Goal: Task Accomplishment & Management: Complete application form

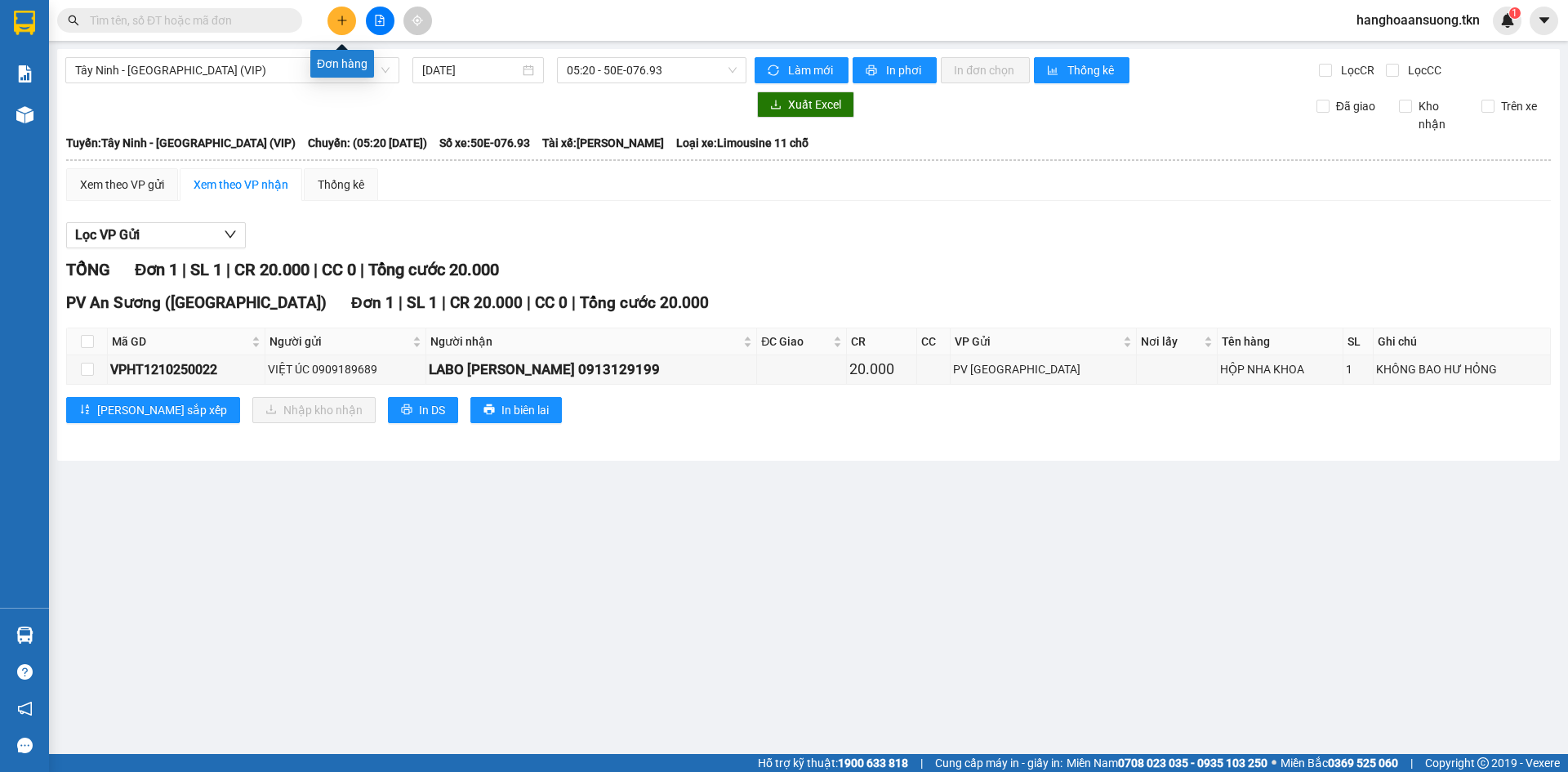
click at [340, 20] on icon "plus" at bounding box center [342, 21] width 11 height 11
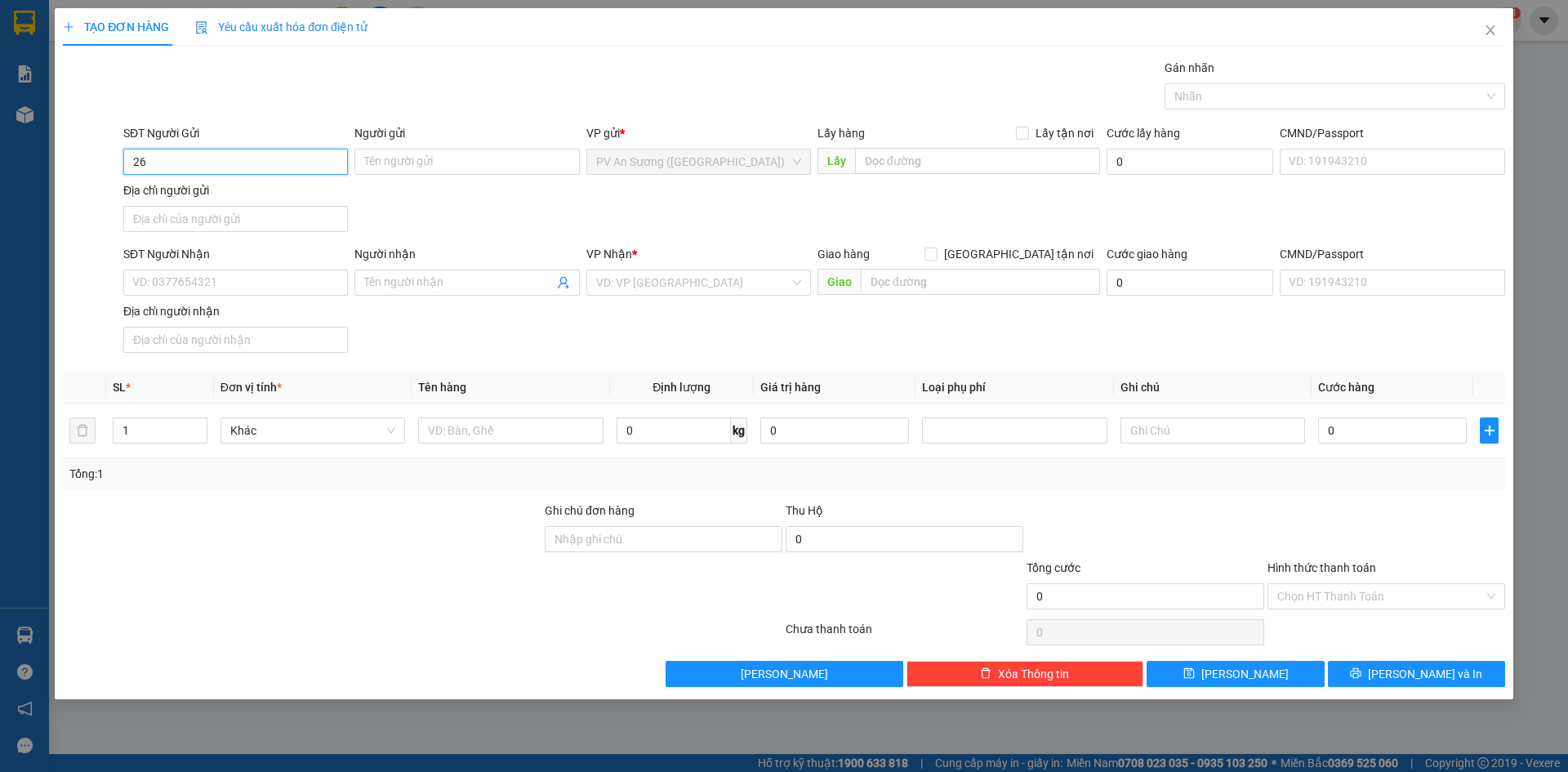
type input "2"
click at [1488, 24] on icon "close" at bounding box center [1490, 30] width 13 height 13
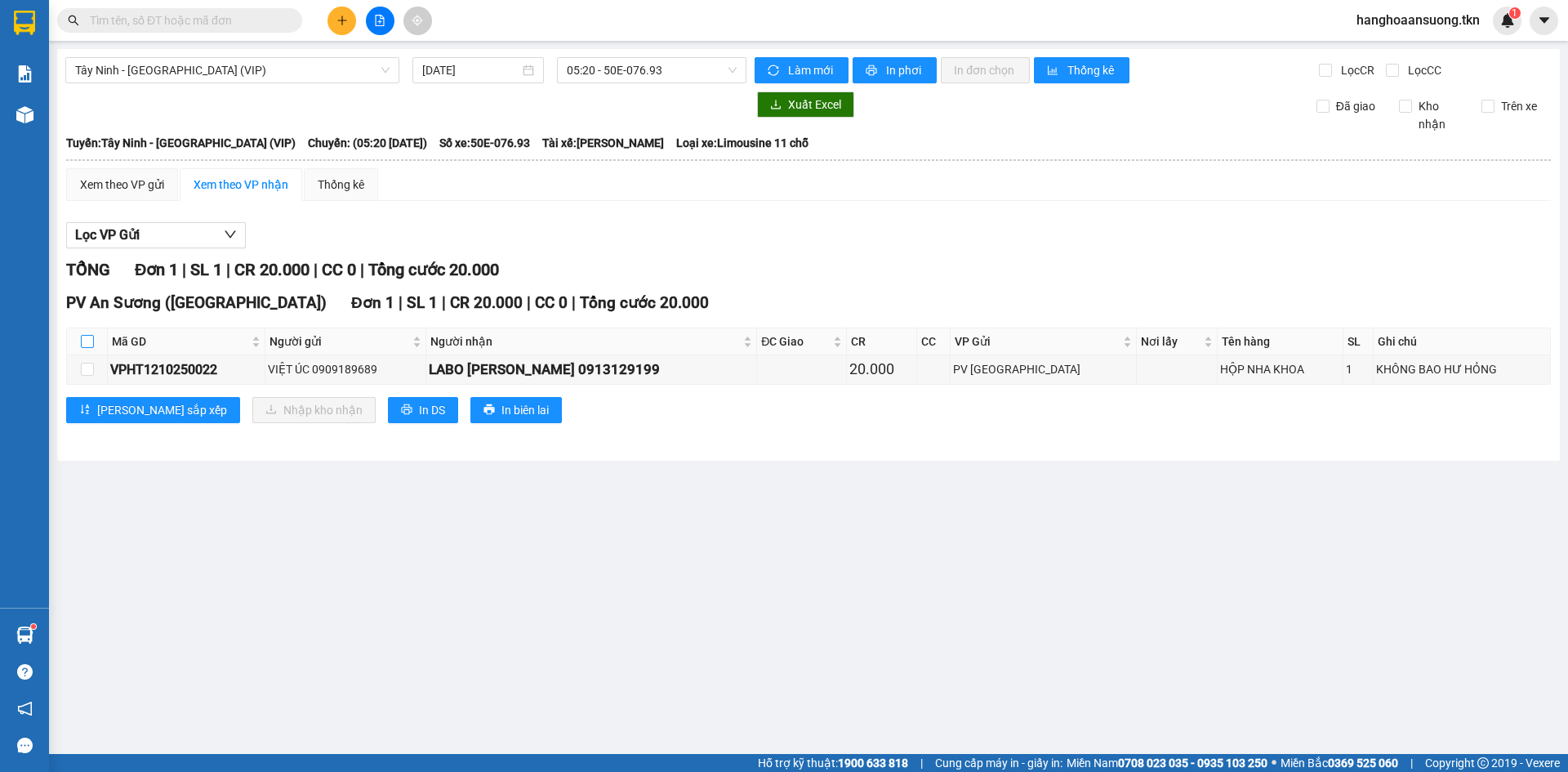
click at [87, 341] on input "checkbox" at bounding box center [87, 342] width 13 height 13
checkbox input "true"
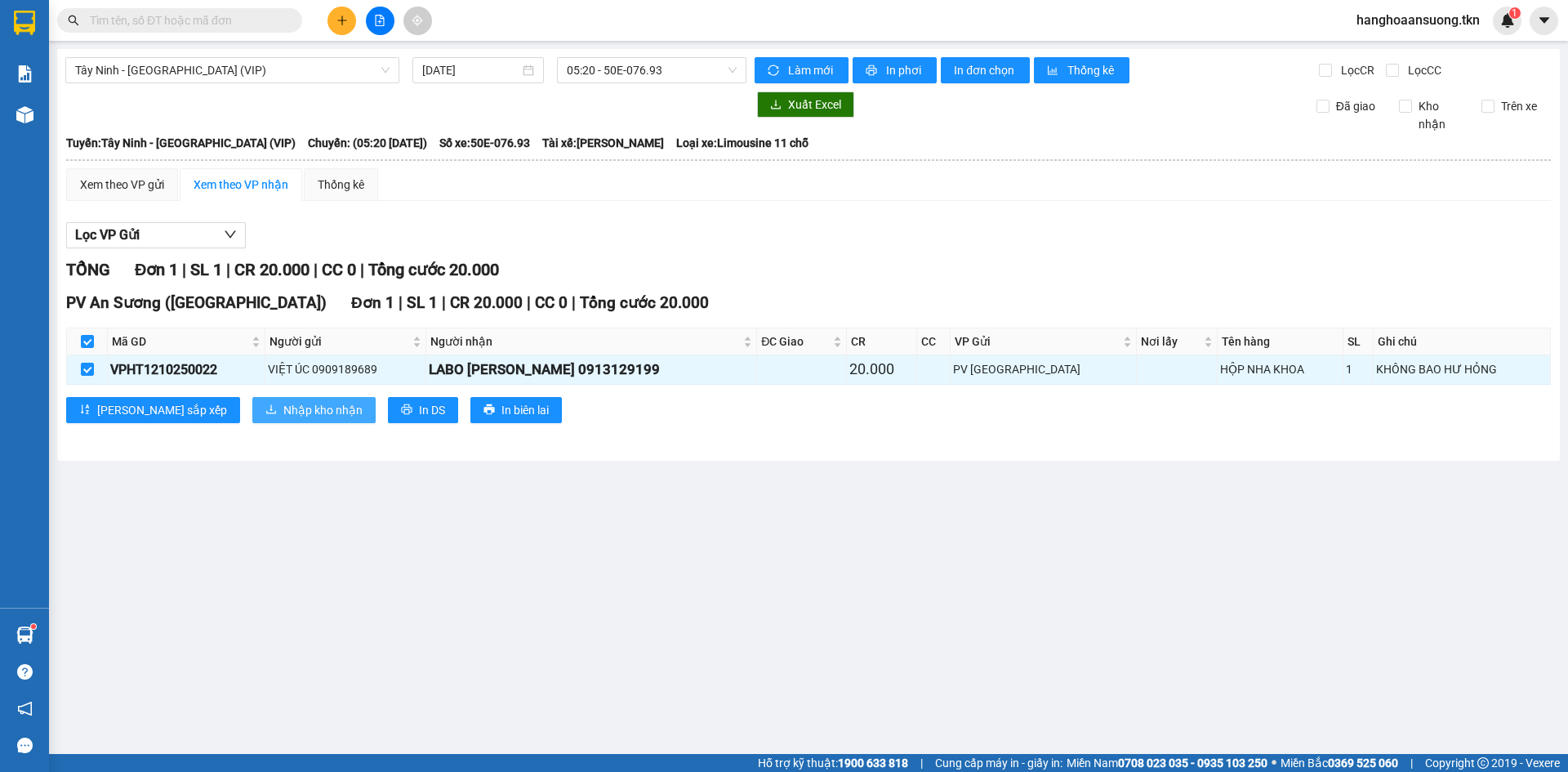
click at [283, 410] on span "Nhập kho nhận" at bounding box center [323, 410] width 80 height 18
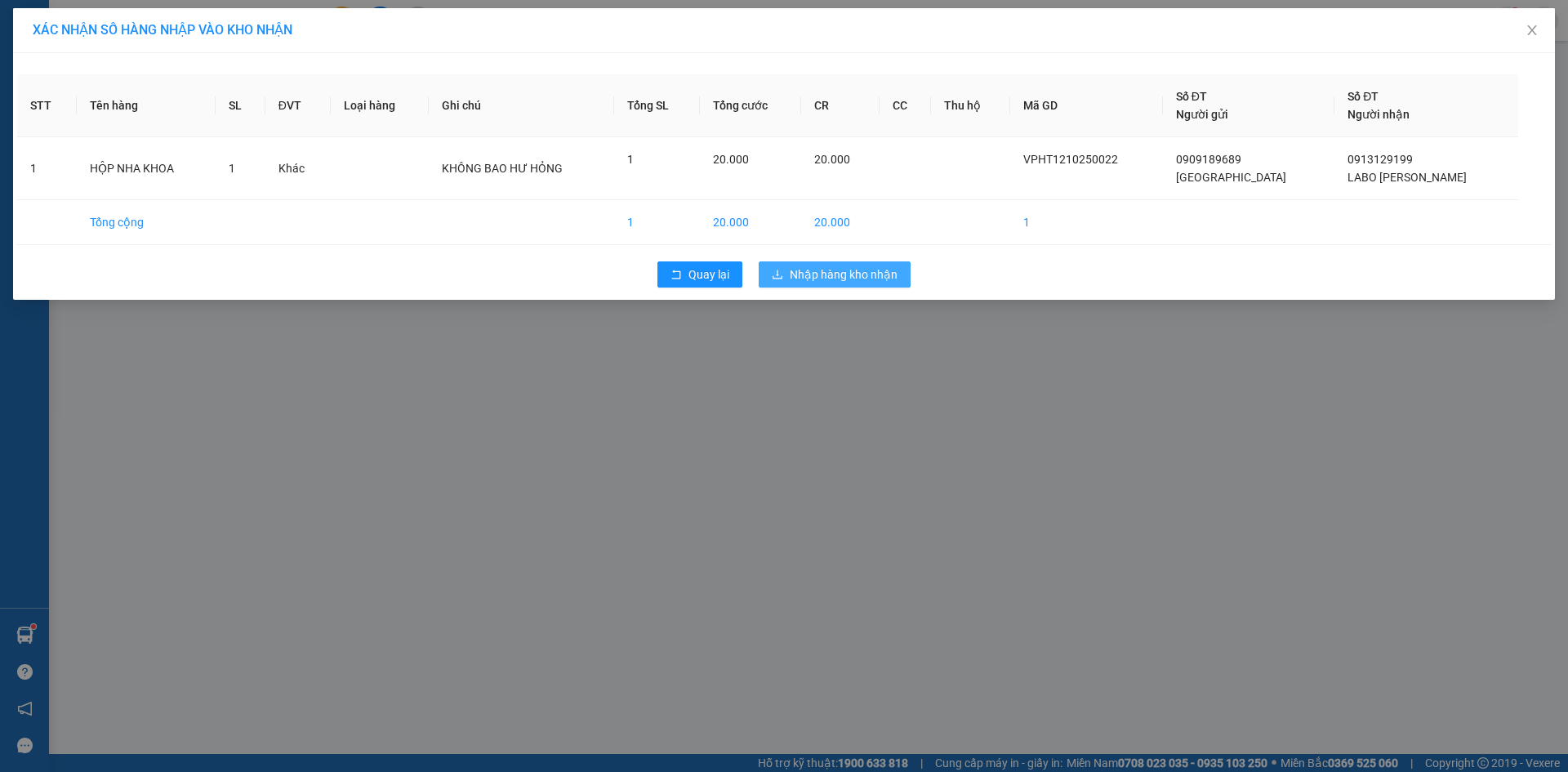
click at [824, 277] on span "Nhập hàng kho nhận" at bounding box center [843, 274] width 108 height 18
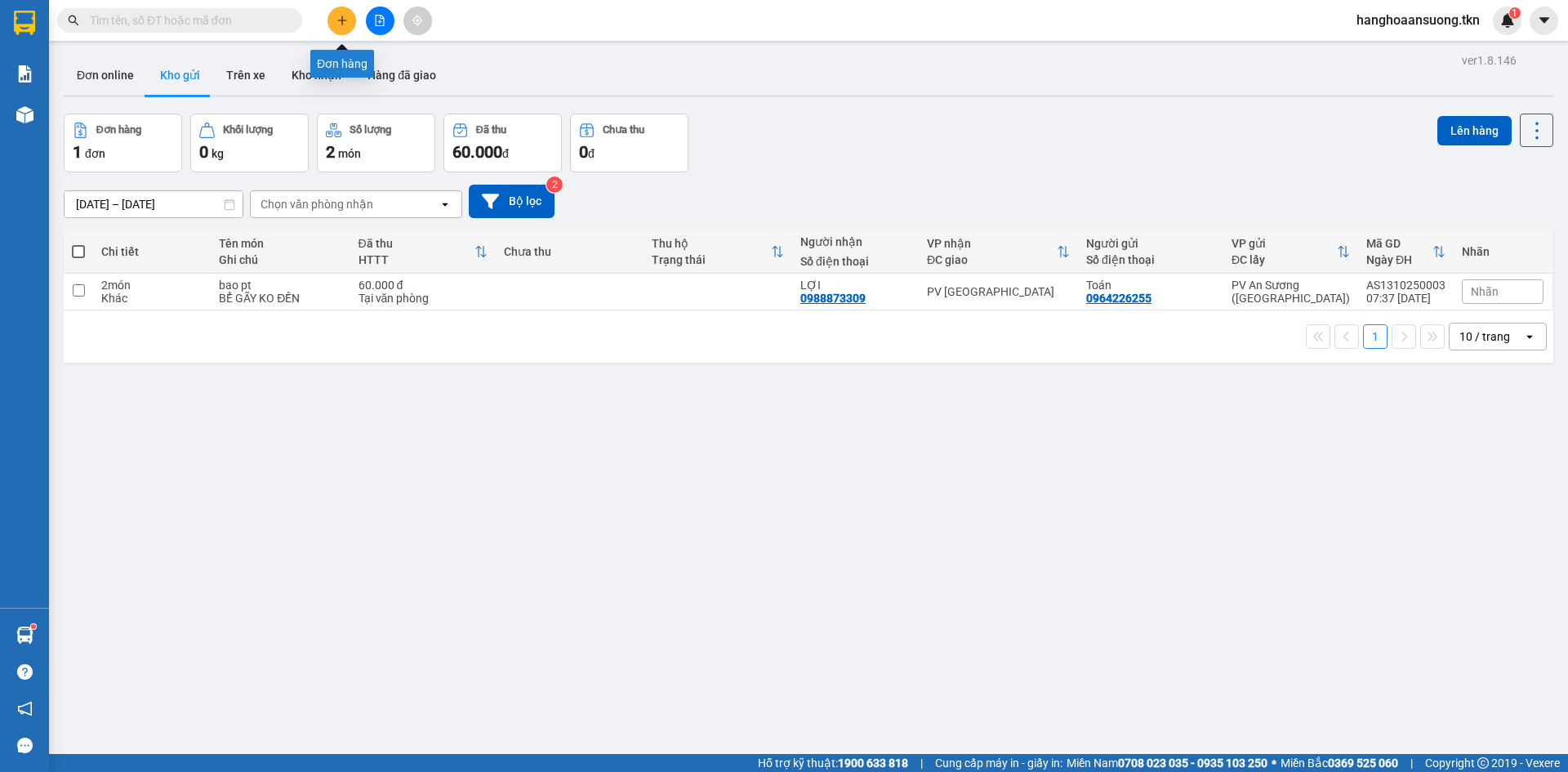
click at [341, 23] on icon "plus" at bounding box center [342, 21] width 11 height 11
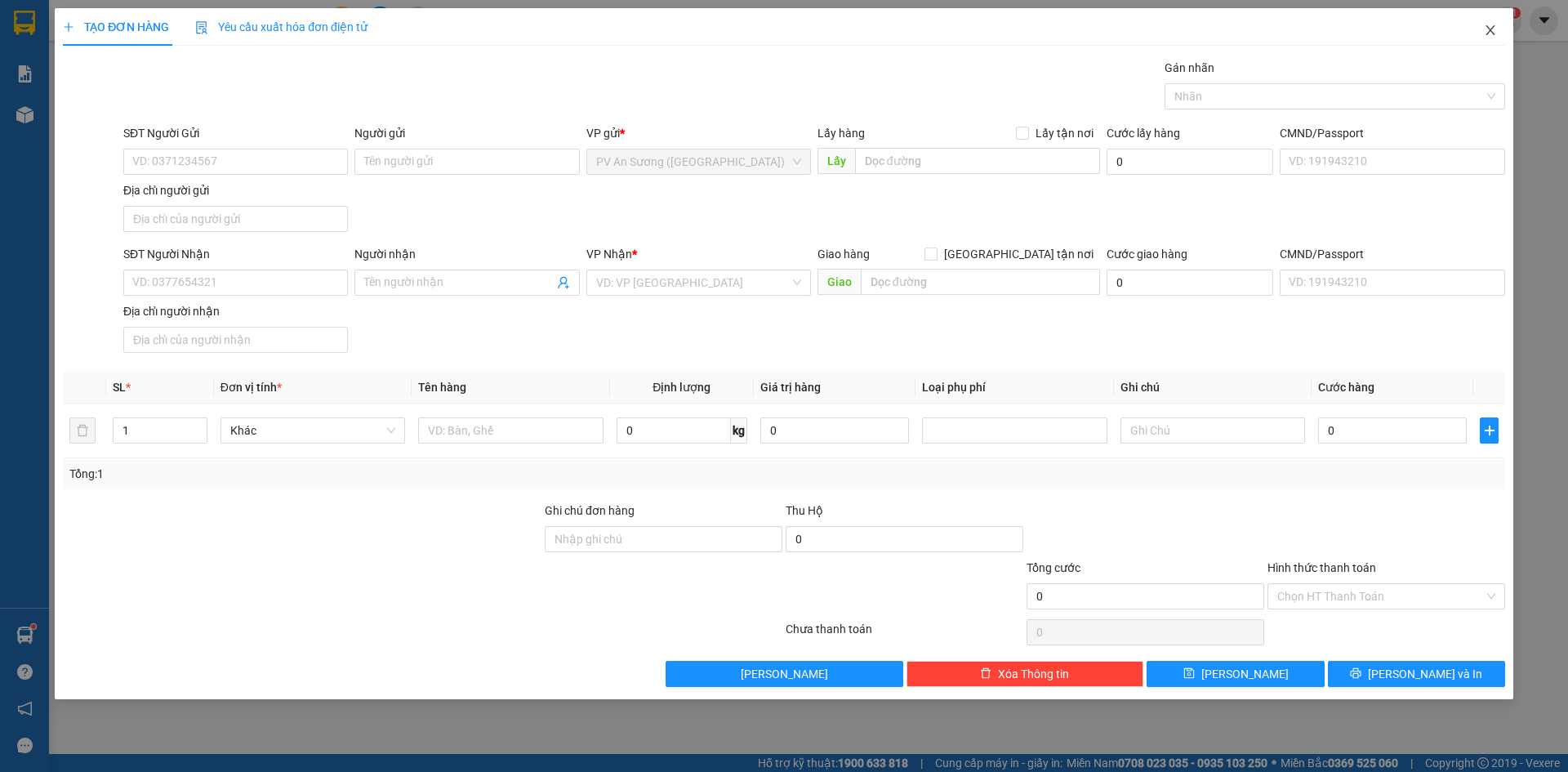
click at [1485, 30] on icon "close" at bounding box center [1490, 30] width 13 height 13
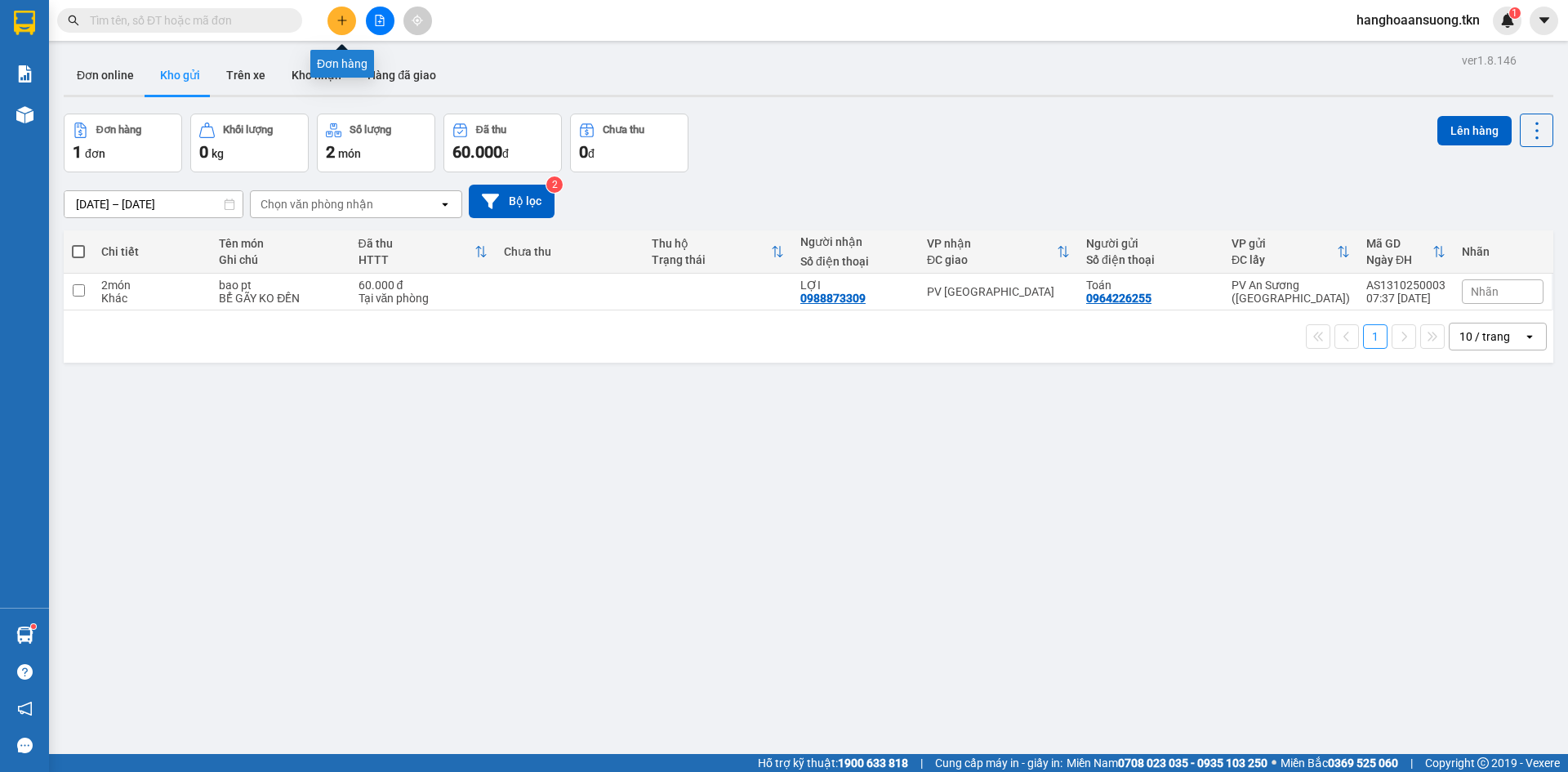
click at [338, 18] on icon "plus" at bounding box center [342, 21] width 11 height 11
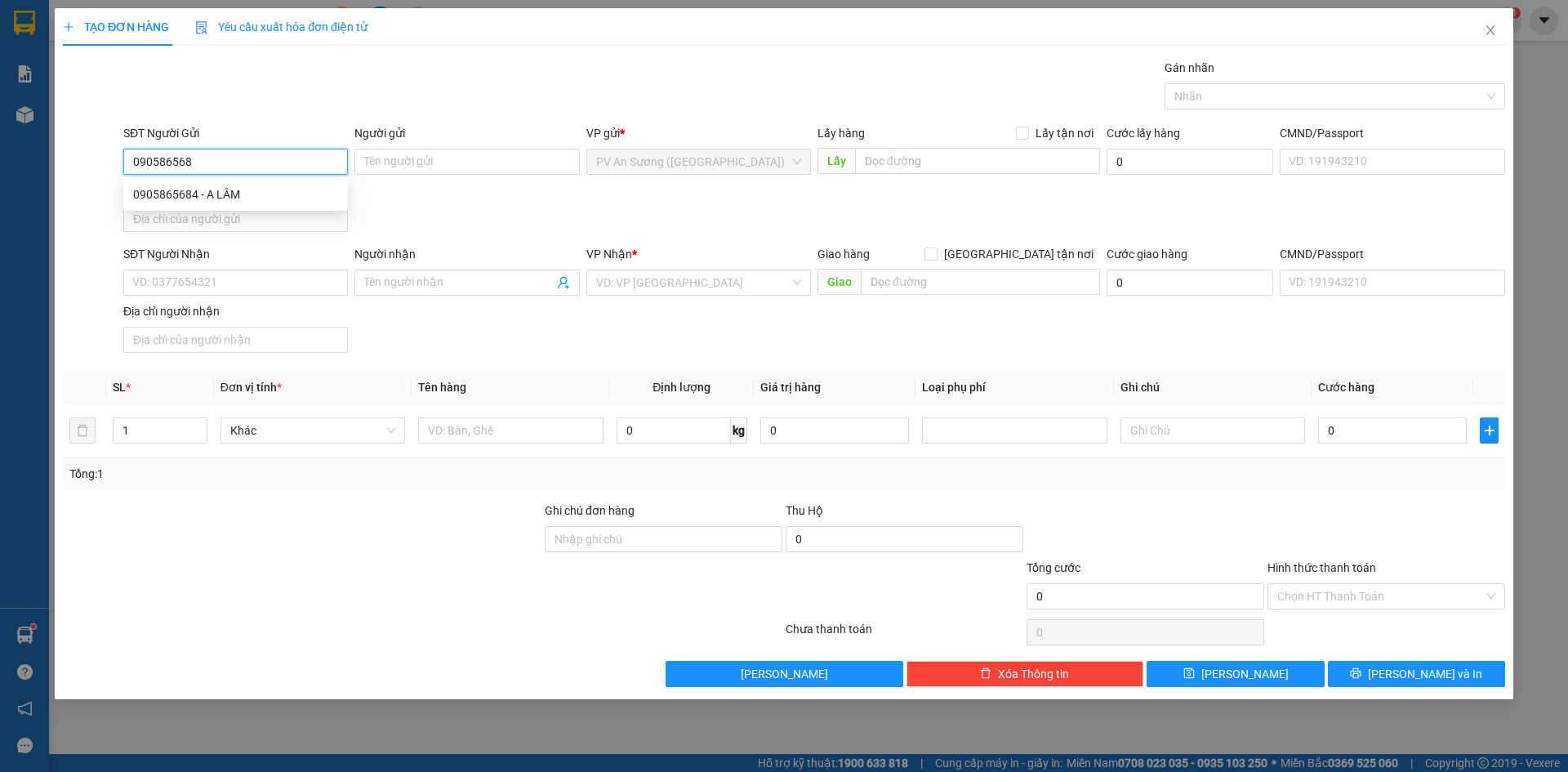
type input "0905865684"
click at [268, 197] on div "0905865684 - A LÂM" at bounding box center [235, 194] width 205 height 18
type input "A LÂM"
type input "0896787292"
type input "A HẢI"
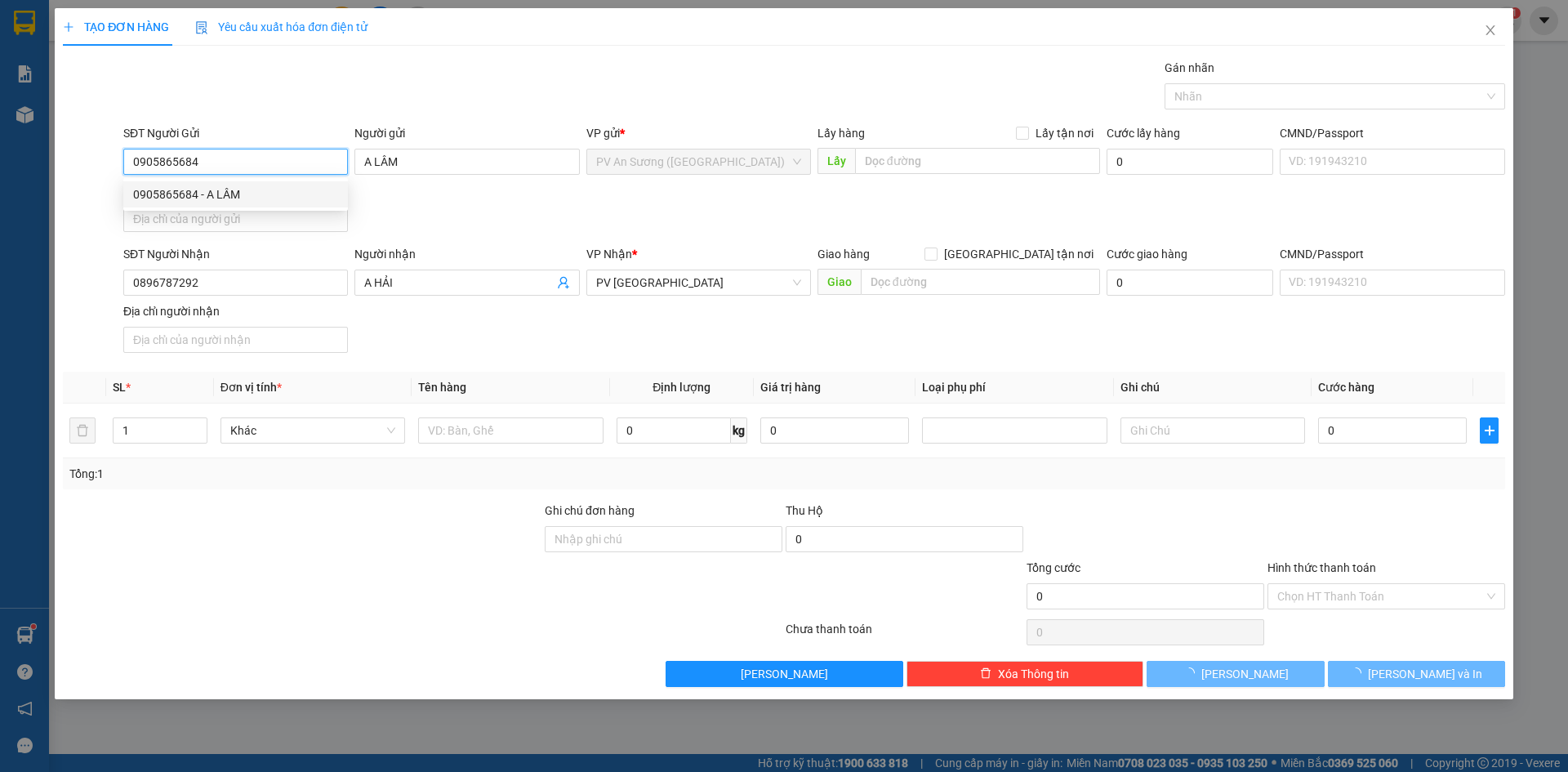
type input "100.000"
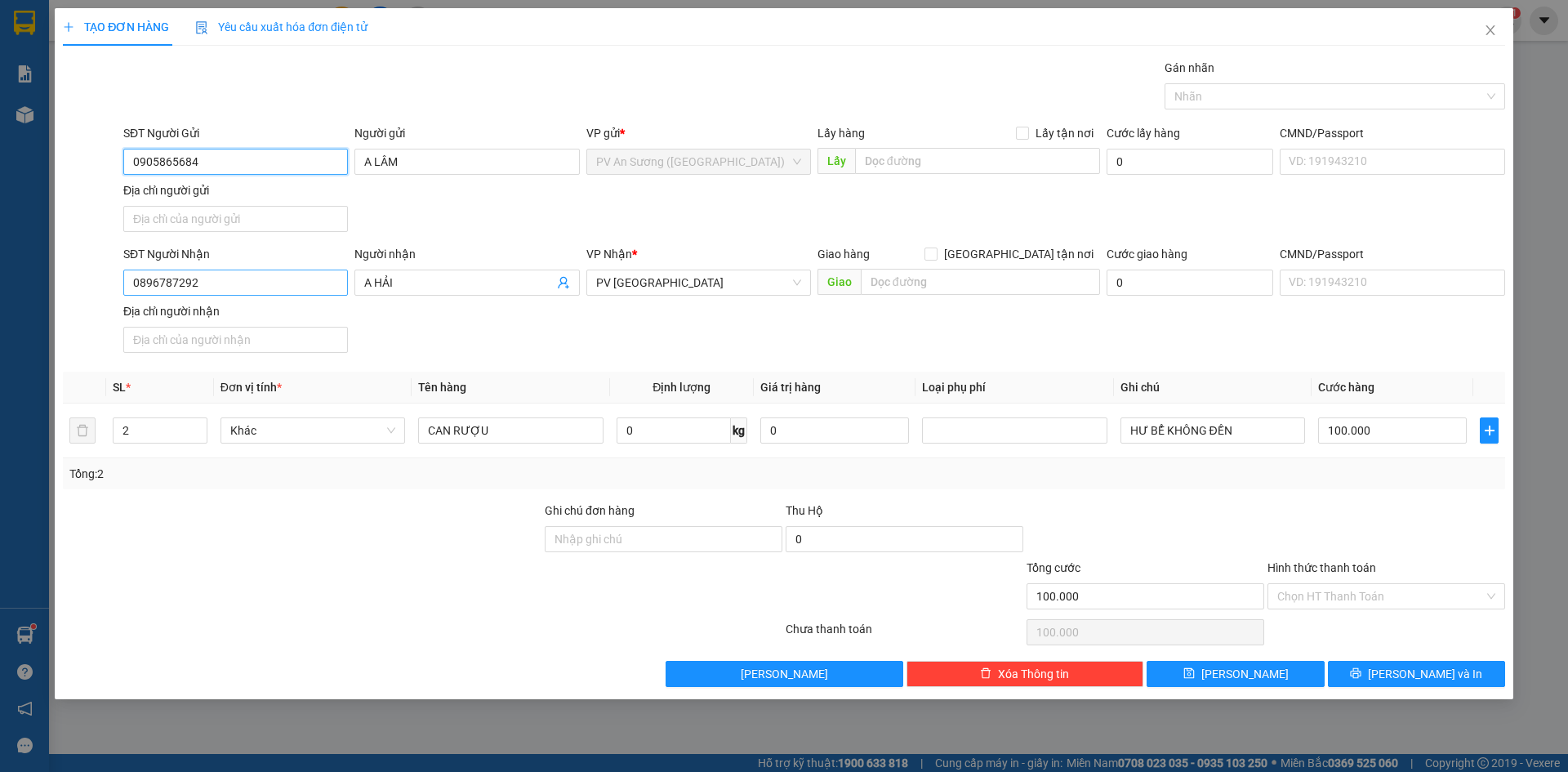
type input "0905865684"
click at [263, 281] on input "0896787292" at bounding box center [236, 283] width 225 height 26
type input "0335007969"
click at [227, 318] on div "0335007969 - LAM" at bounding box center [235, 314] width 205 height 18
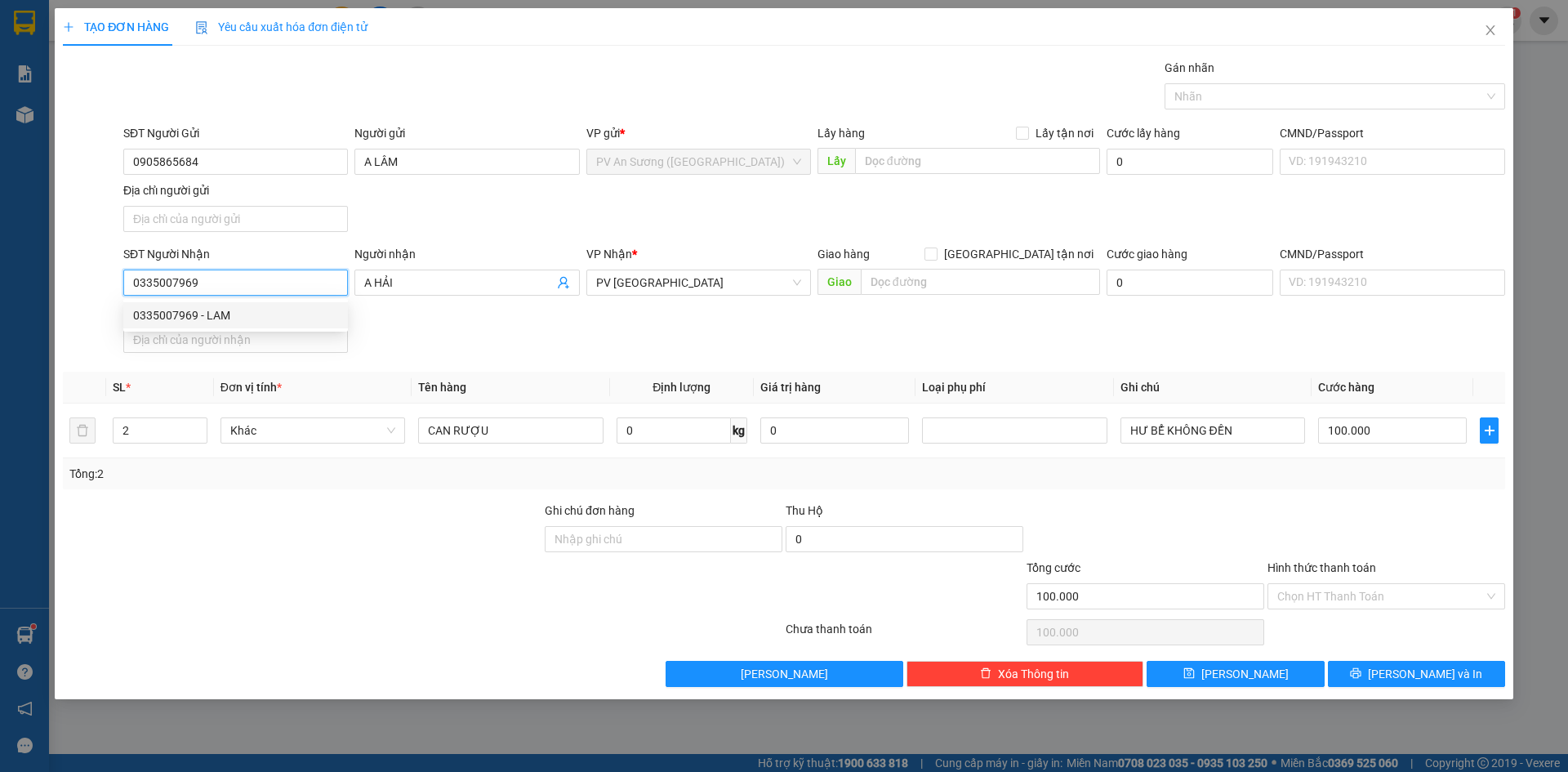
type input "LAM"
type input "20.000"
type input "0335007969"
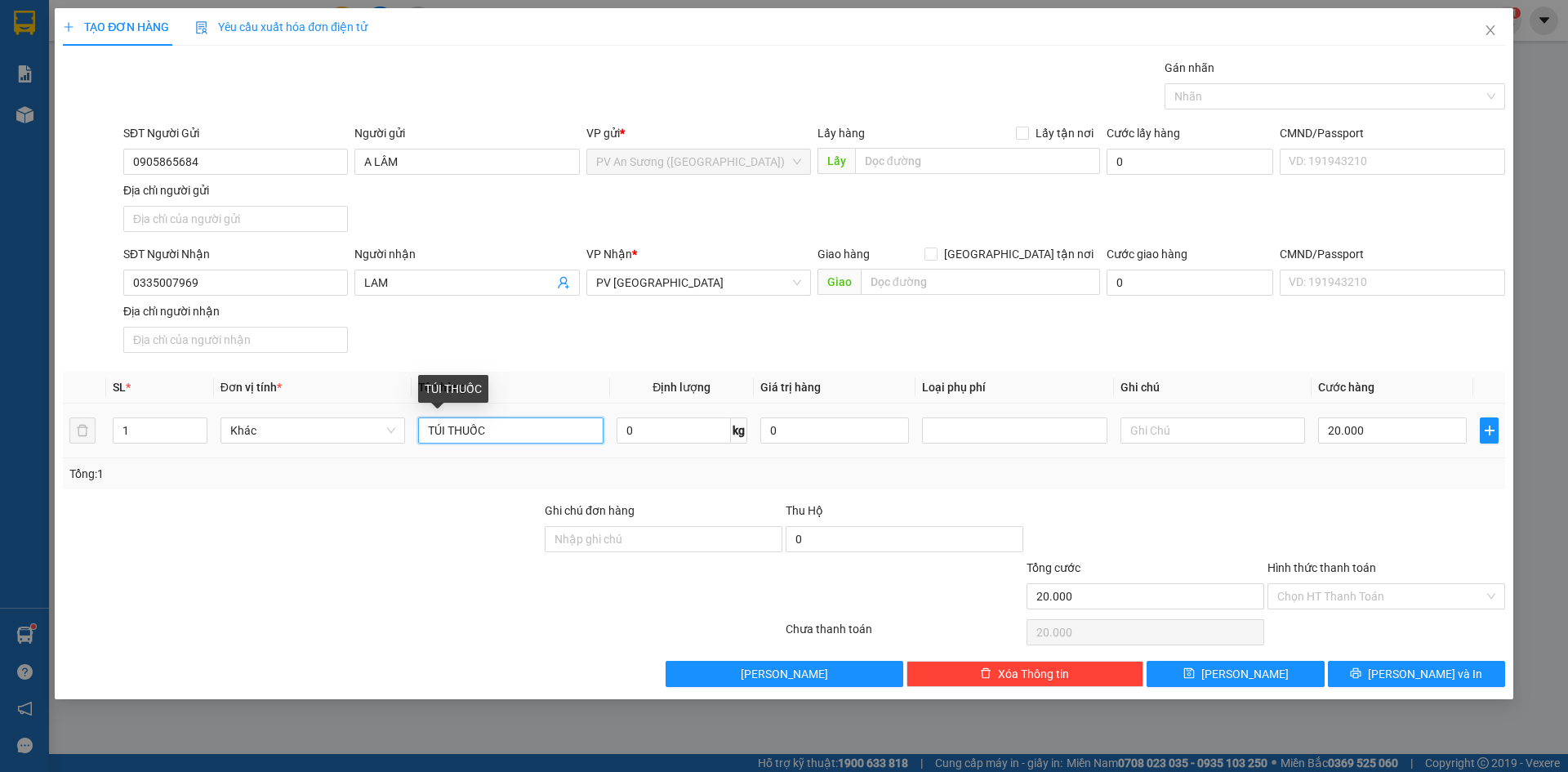
click at [517, 430] on input "TÚI THUỐC" at bounding box center [510, 430] width 184 height 26
type input "THÙNG TP"
click at [1178, 430] on input "text" at bounding box center [1212, 430] width 184 height 26
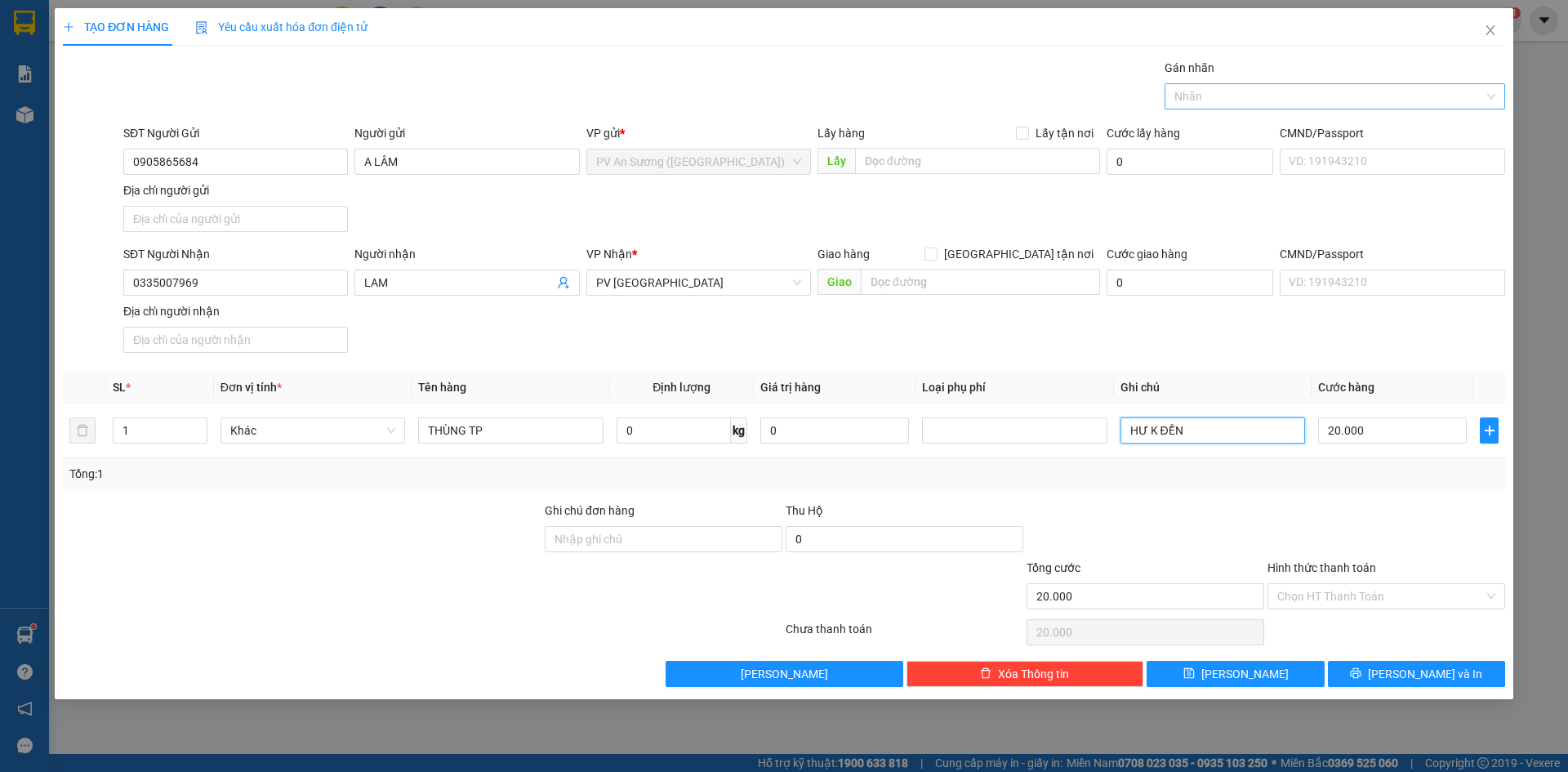
click at [1272, 84] on div "Nhãn" at bounding box center [1335, 96] width 341 height 26
type input "HƯ K ĐỀN"
click at [1233, 132] on div "THỰC PHẨM" at bounding box center [1334, 128] width 321 height 18
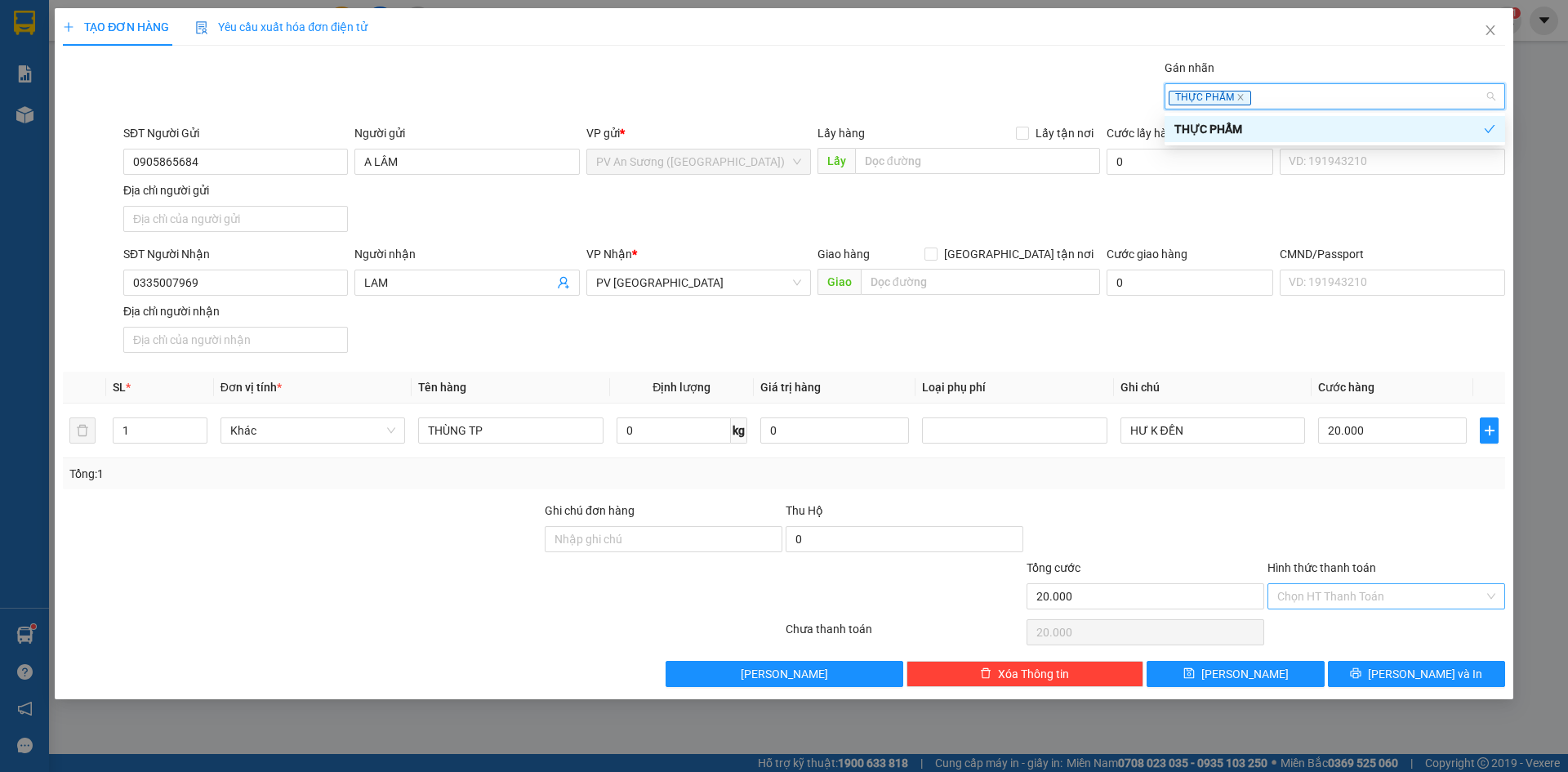
click at [1322, 596] on input "Hình thức thanh toán" at bounding box center [1380, 596] width 207 height 24
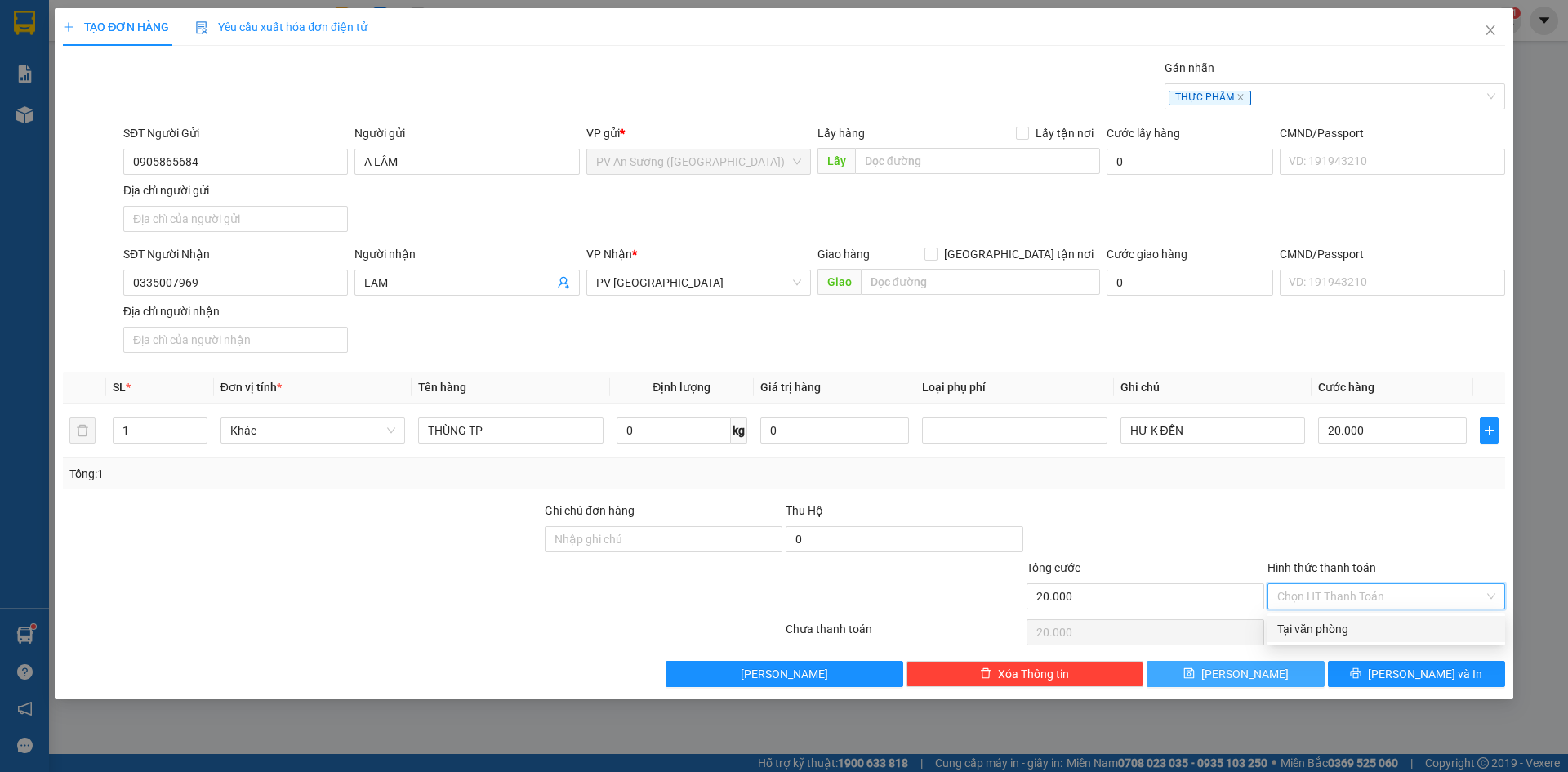
click at [1242, 670] on span "[PERSON_NAME]" at bounding box center [1244, 674] width 87 height 18
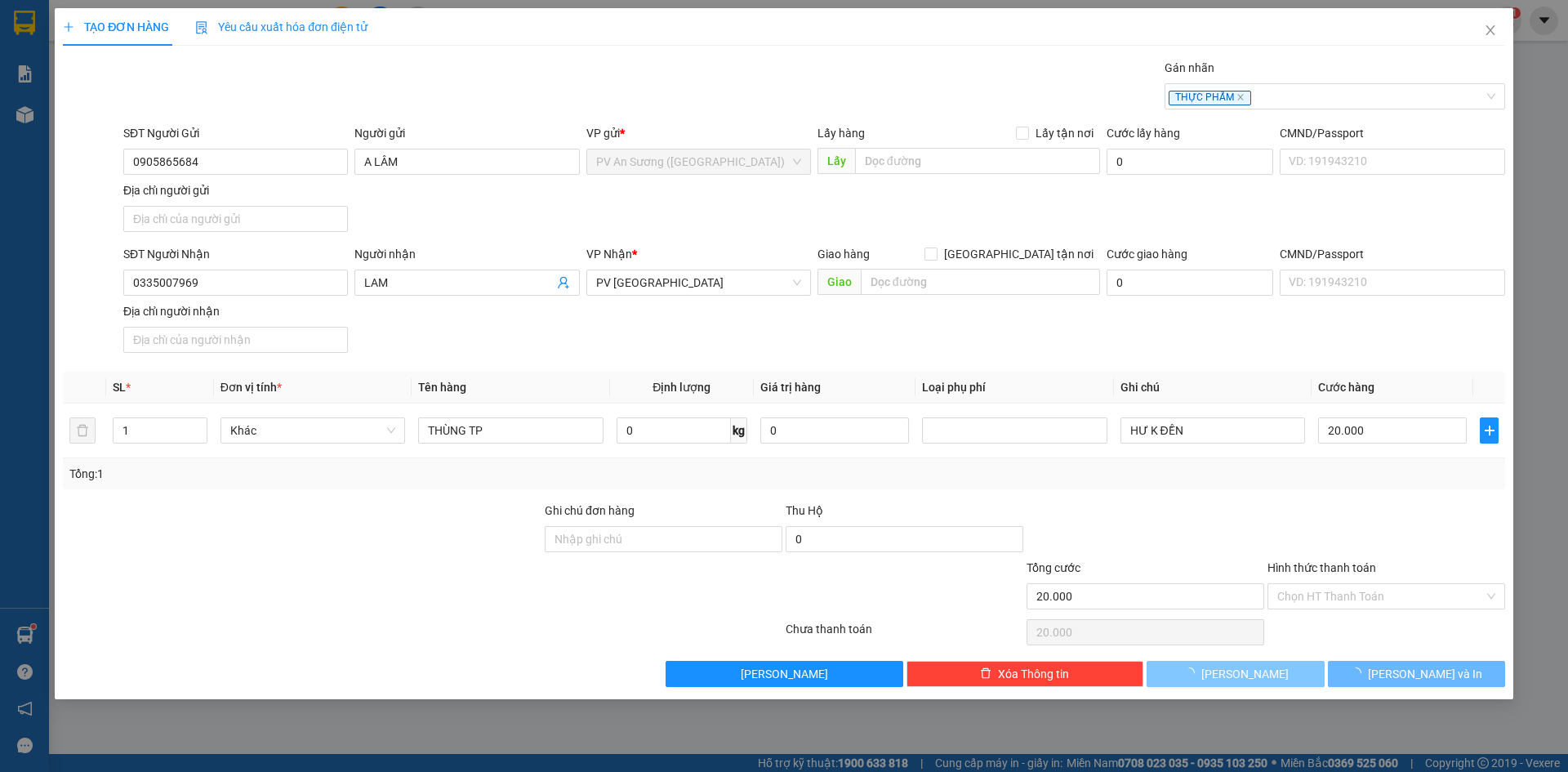
type input "0"
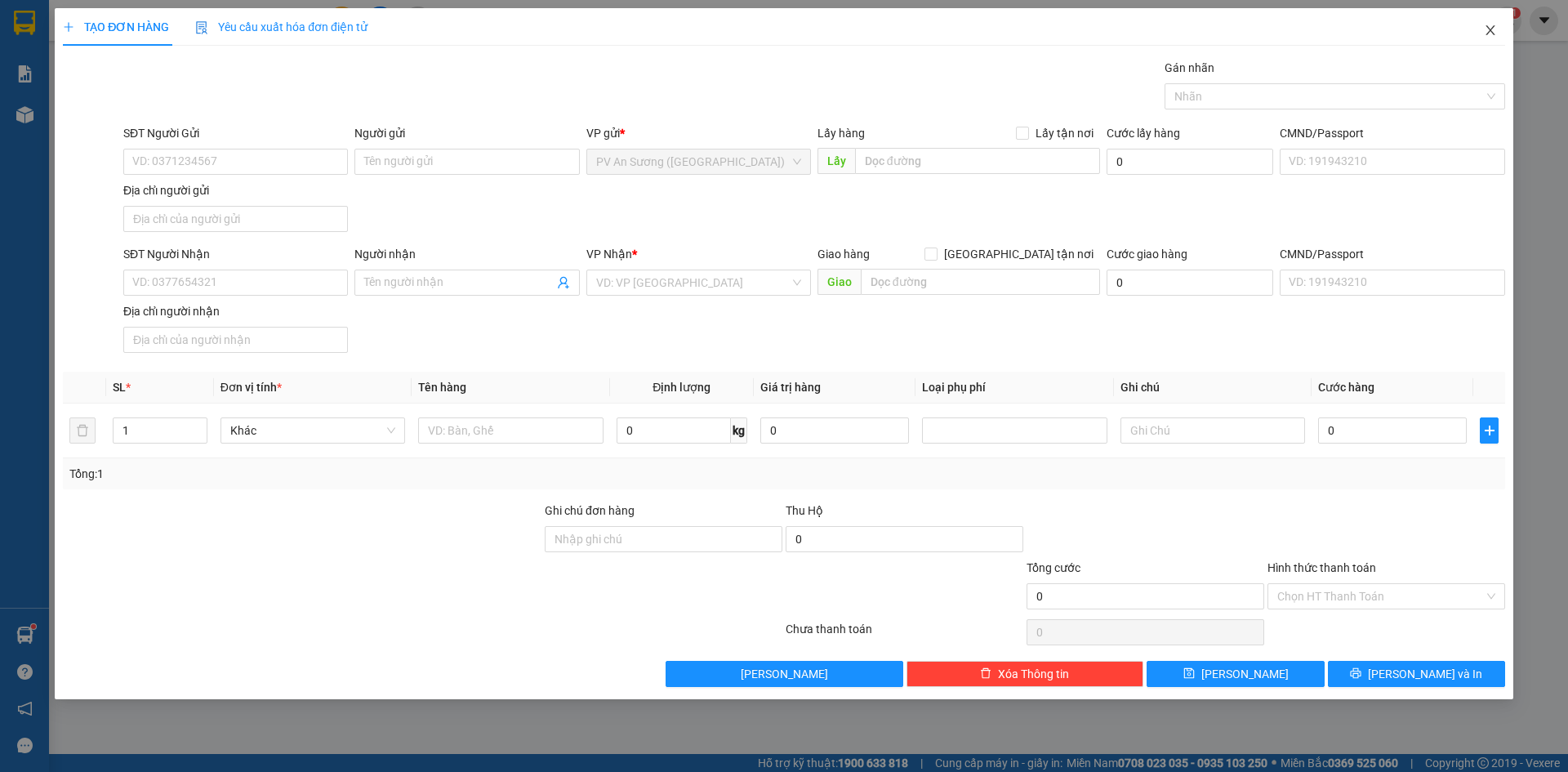
click at [1492, 29] on icon "close" at bounding box center [1490, 30] width 9 height 9
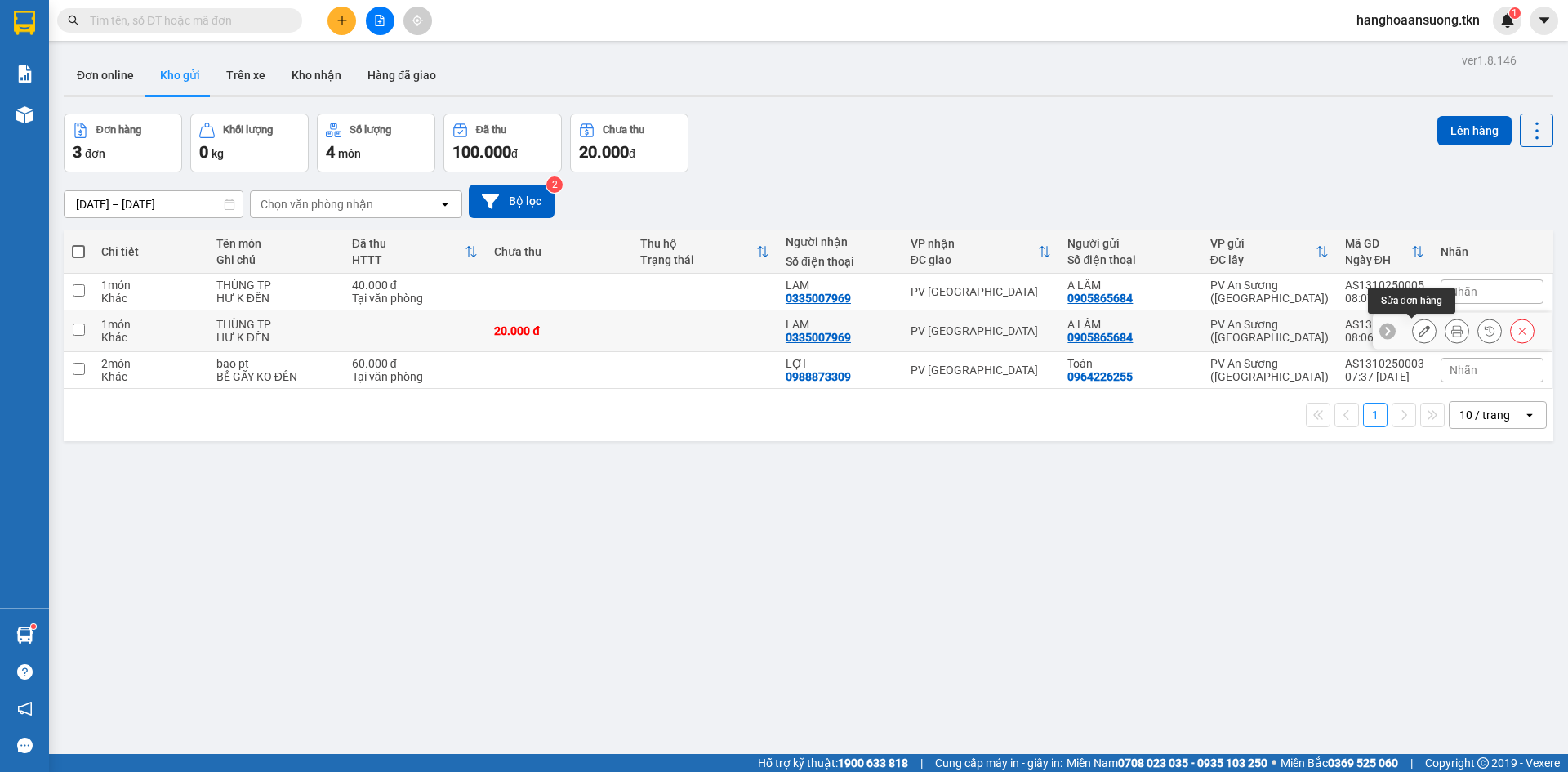
click at [1418, 325] on icon at bounding box center [1424, 330] width 11 height 11
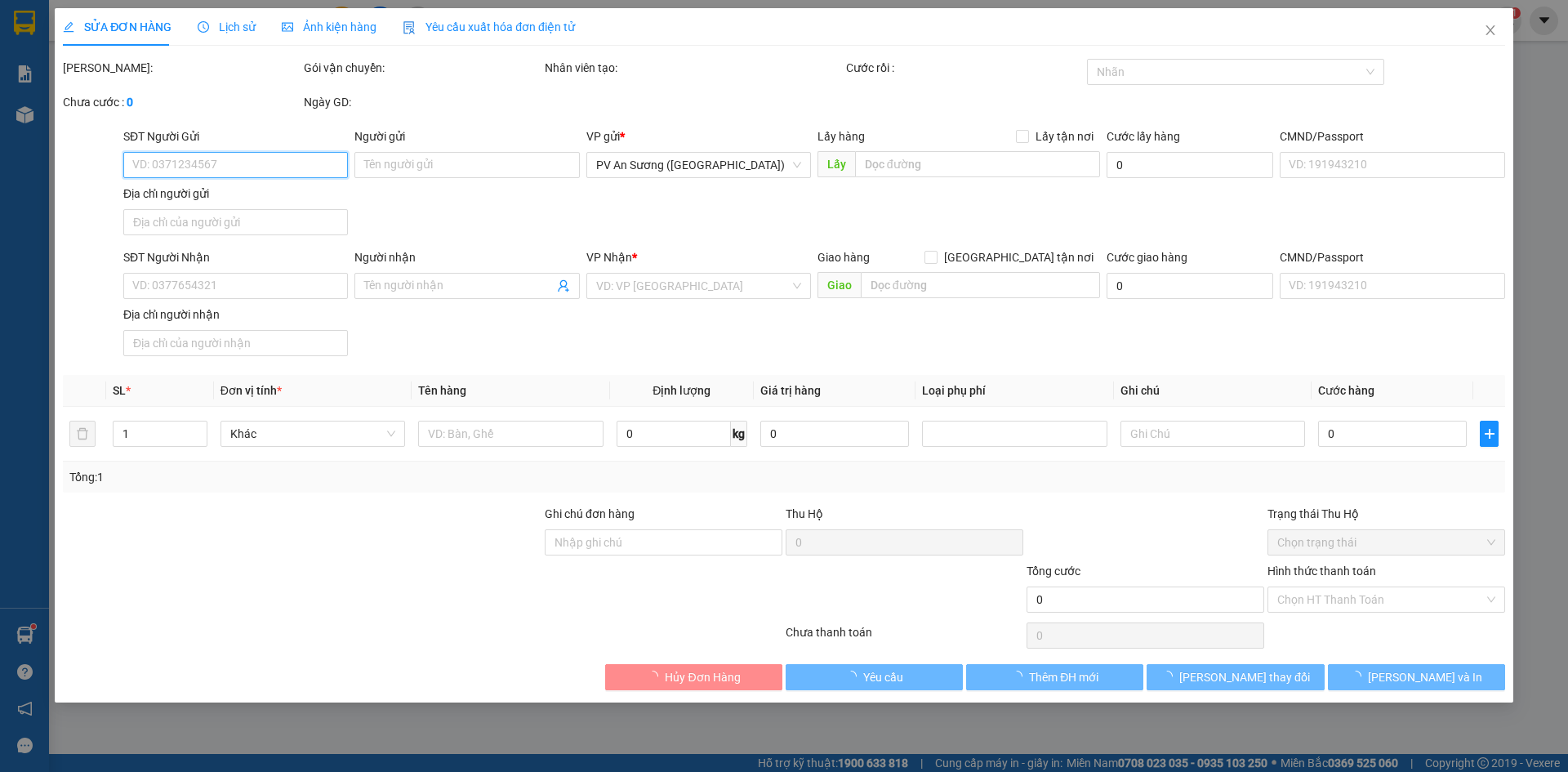
type input "0905865684"
type input "A LÂM"
type input "0335007969"
type input "LAM"
type input "20.000"
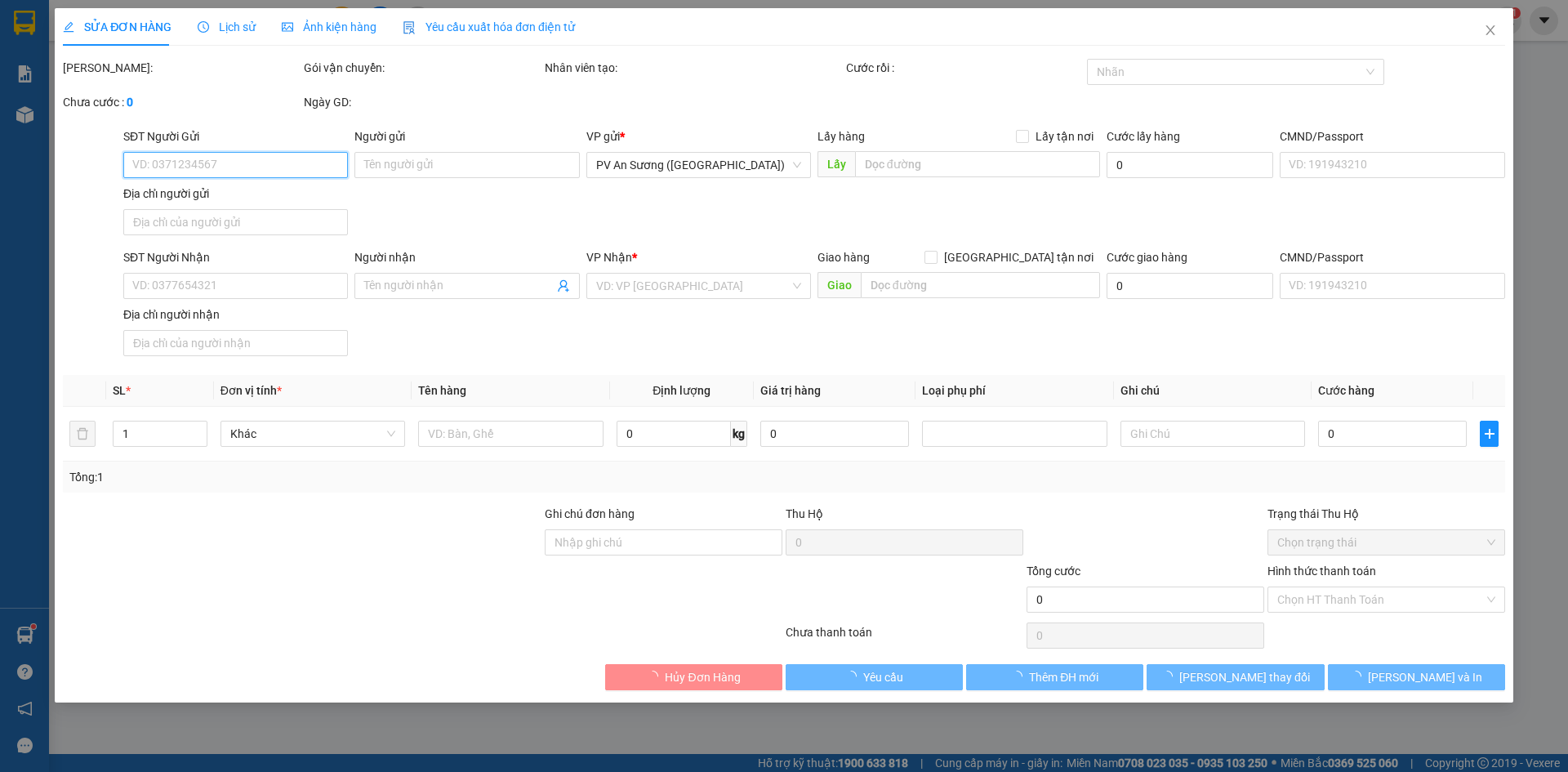
type input "20.000"
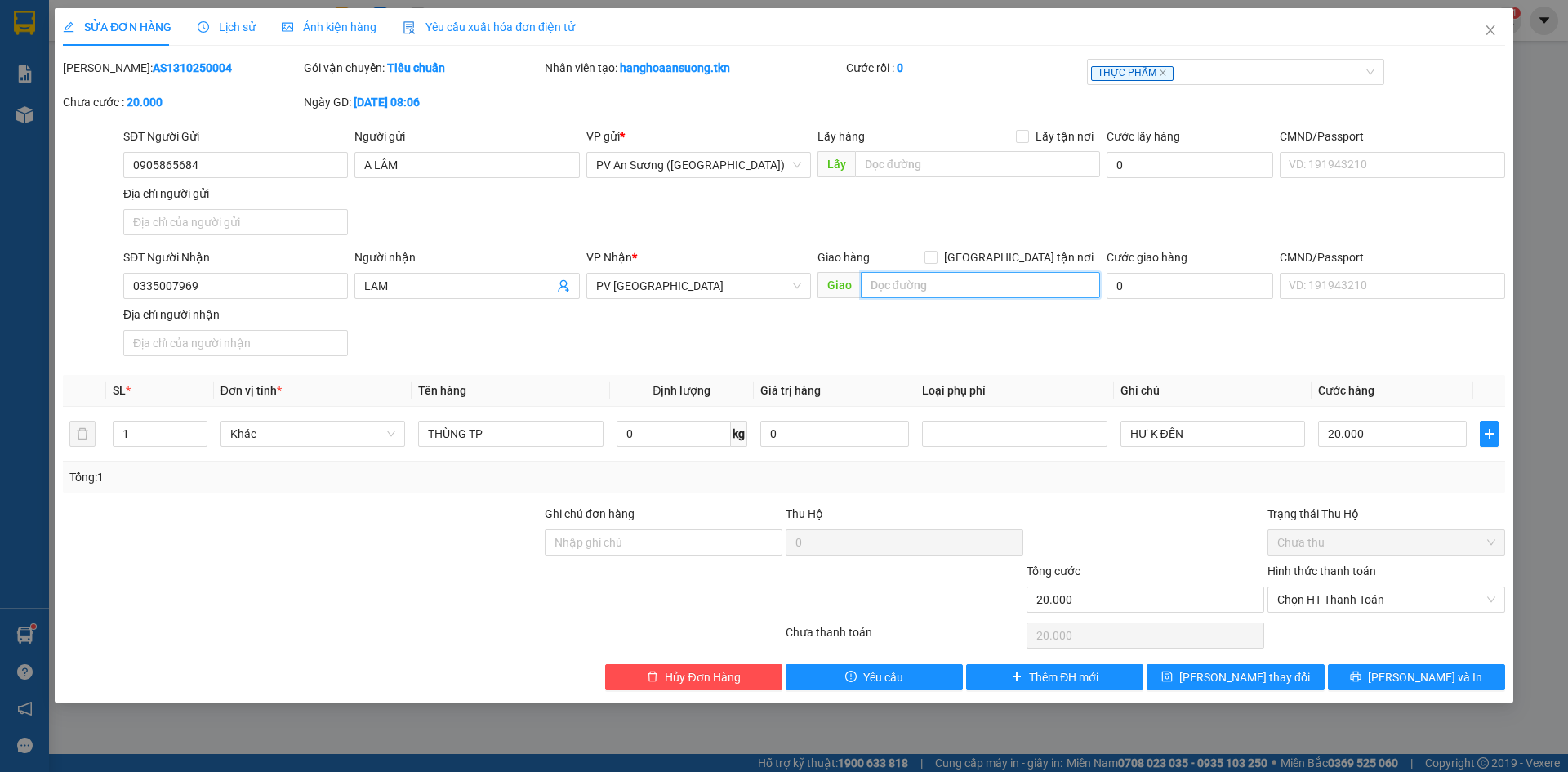
click at [984, 289] on input "text" at bounding box center [980, 285] width 240 height 26
type input "SSSS"
click at [1231, 676] on span "[PERSON_NAME] thay đổi" at bounding box center [1245, 677] width 131 height 18
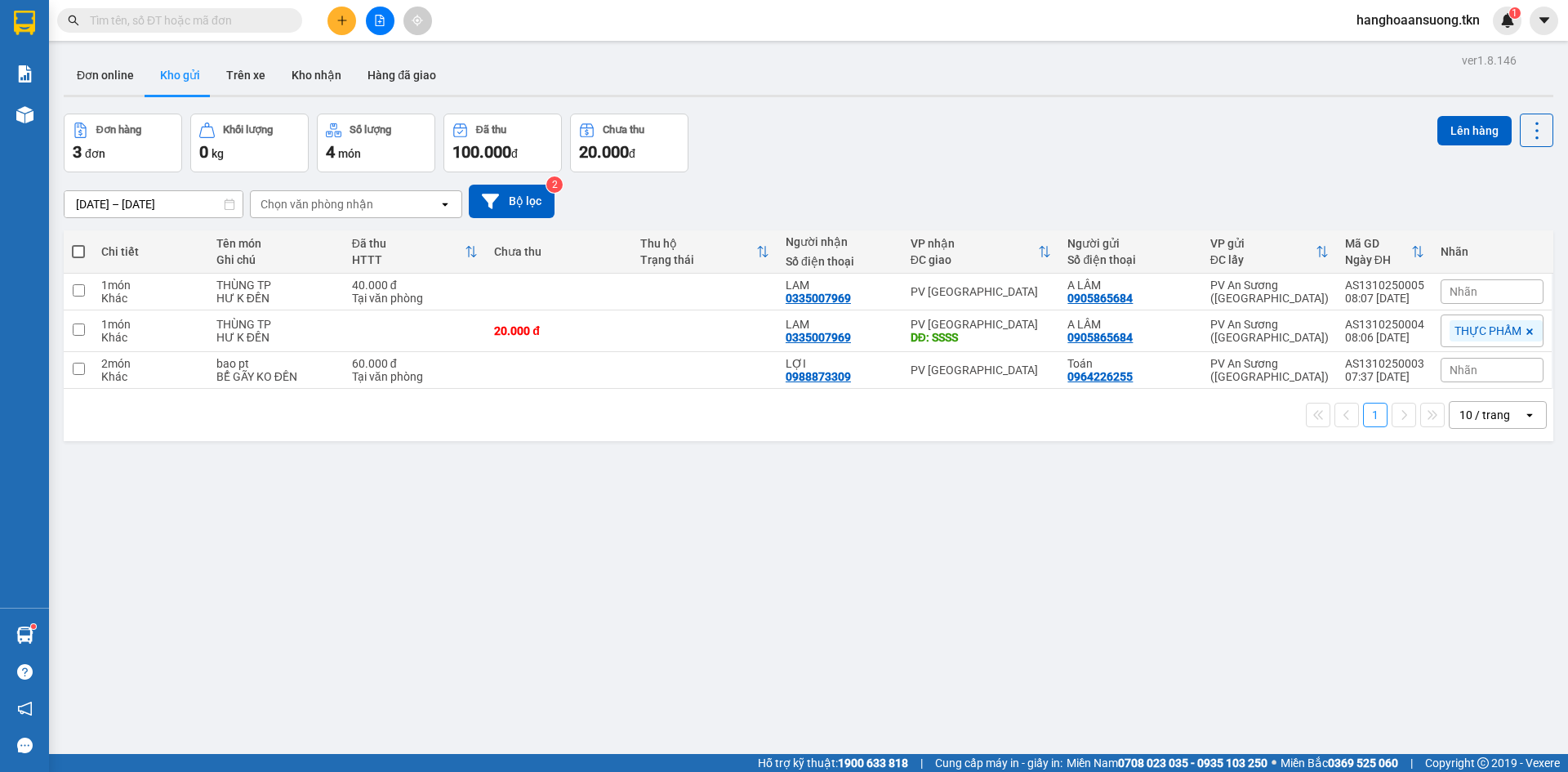
click at [254, 22] on input "text" at bounding box center [186, 20] width 193 height 18
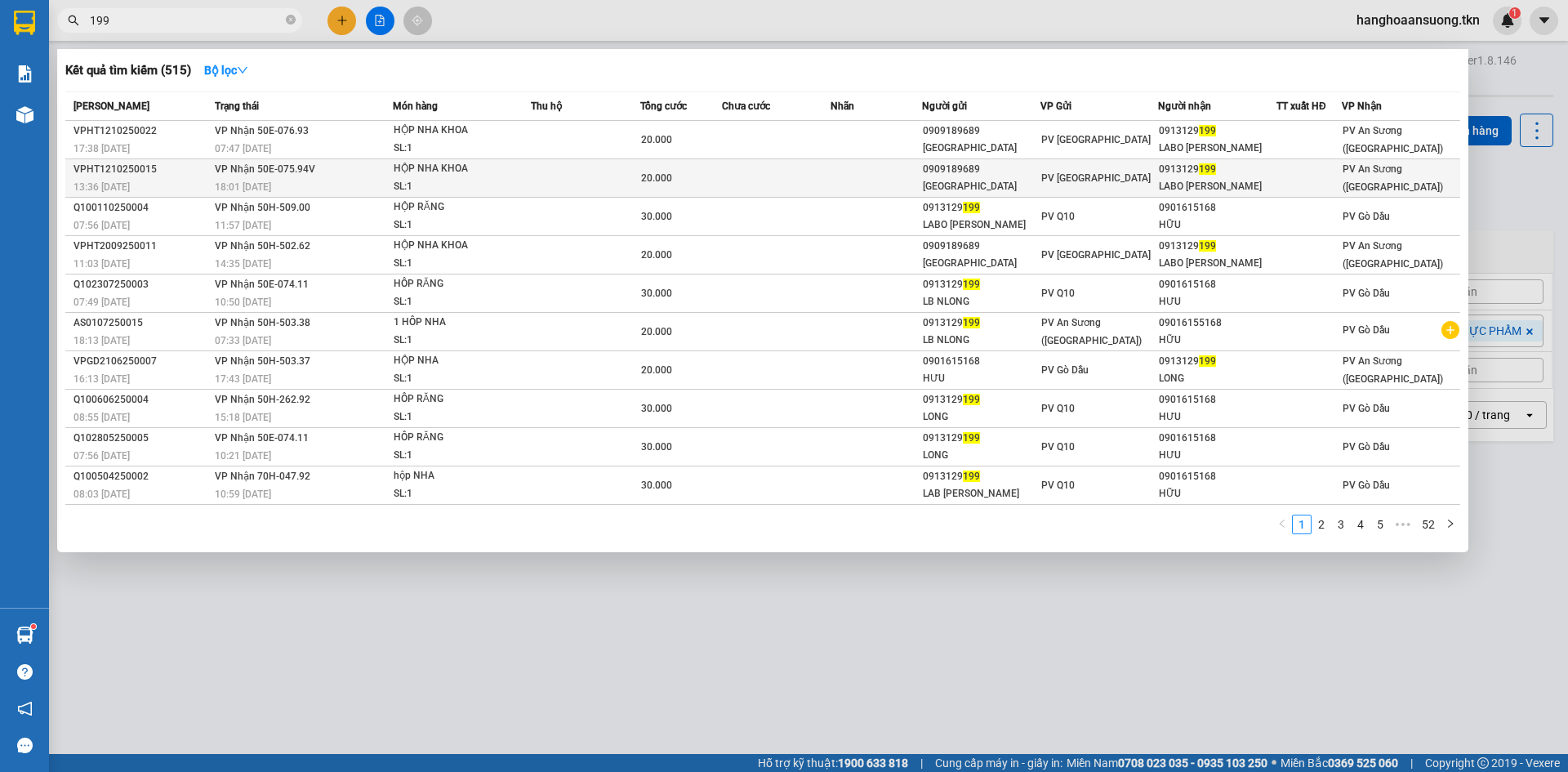
type input "199"
click at [181, 183] on div "13:36 [DATE]" at bounding box center [142, 186] width 137 height 18
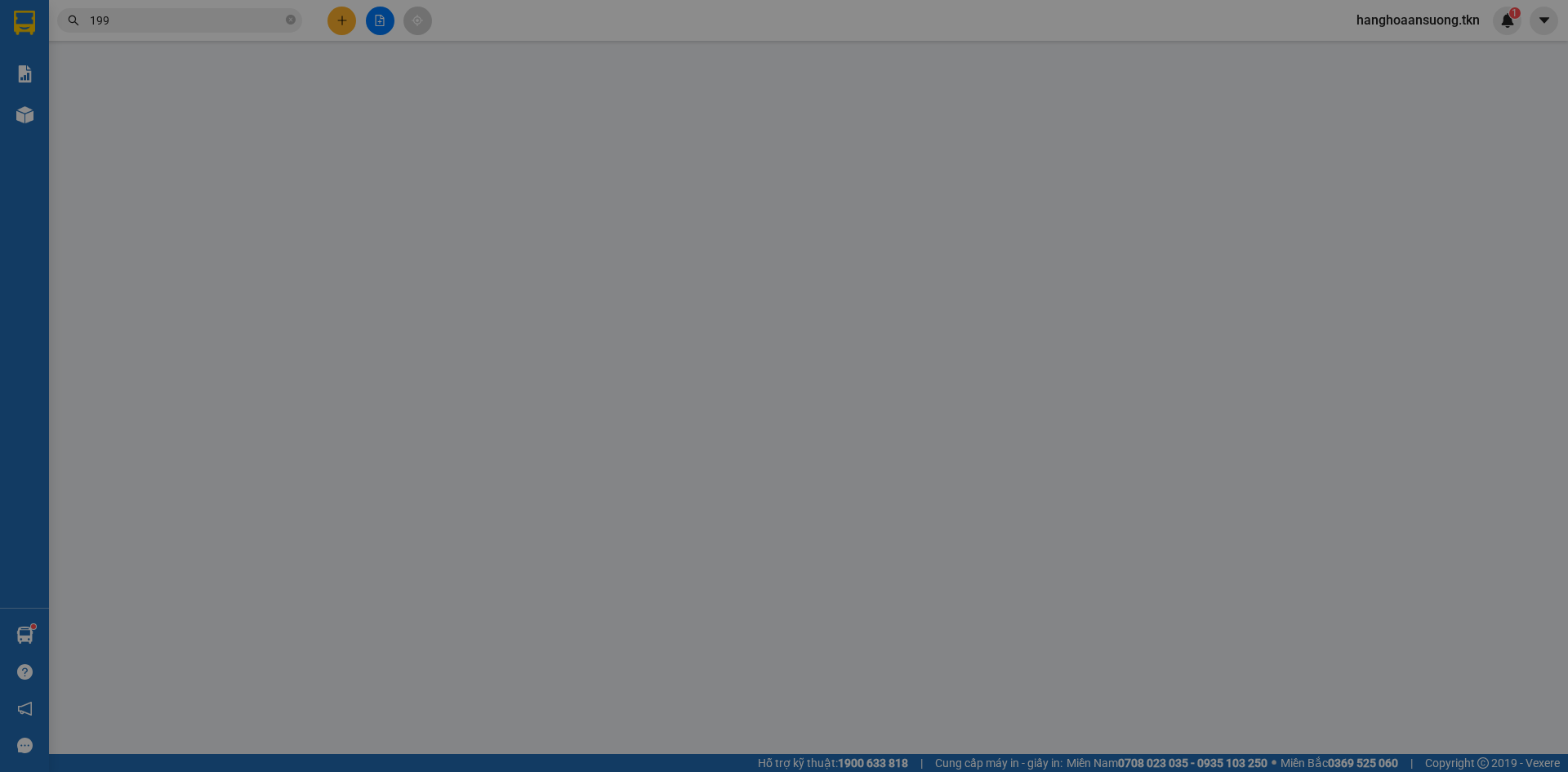
type input "0909189689"
type input "[GEOGRAPHIC_DATA]"
type input "0913129199"
type input "LABO [PERSON_NAME]"
type input "20.000"
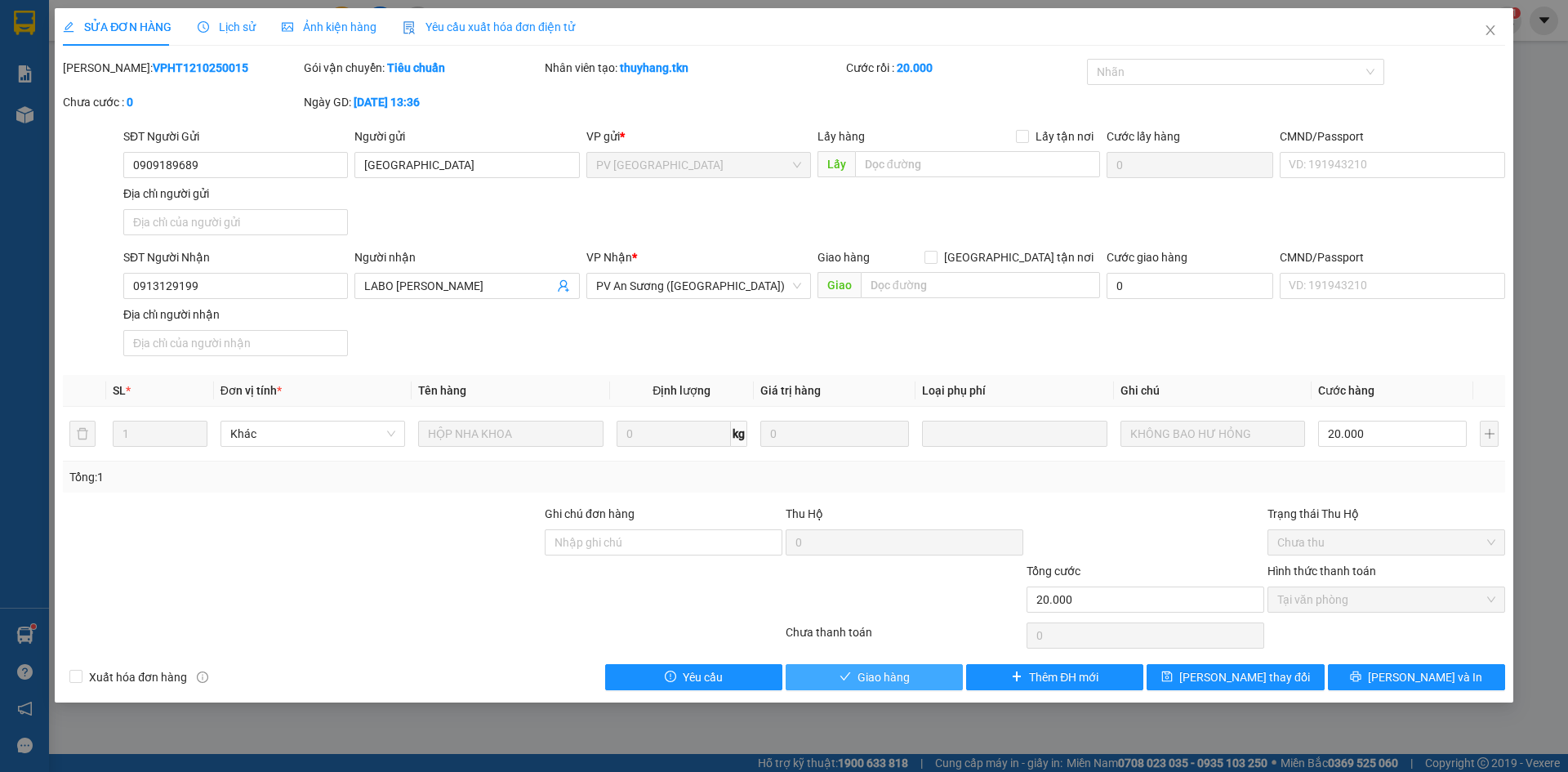
click at [853, 677] on button "Giao hàng" at bounding box center [874, 677] width 177 height 26
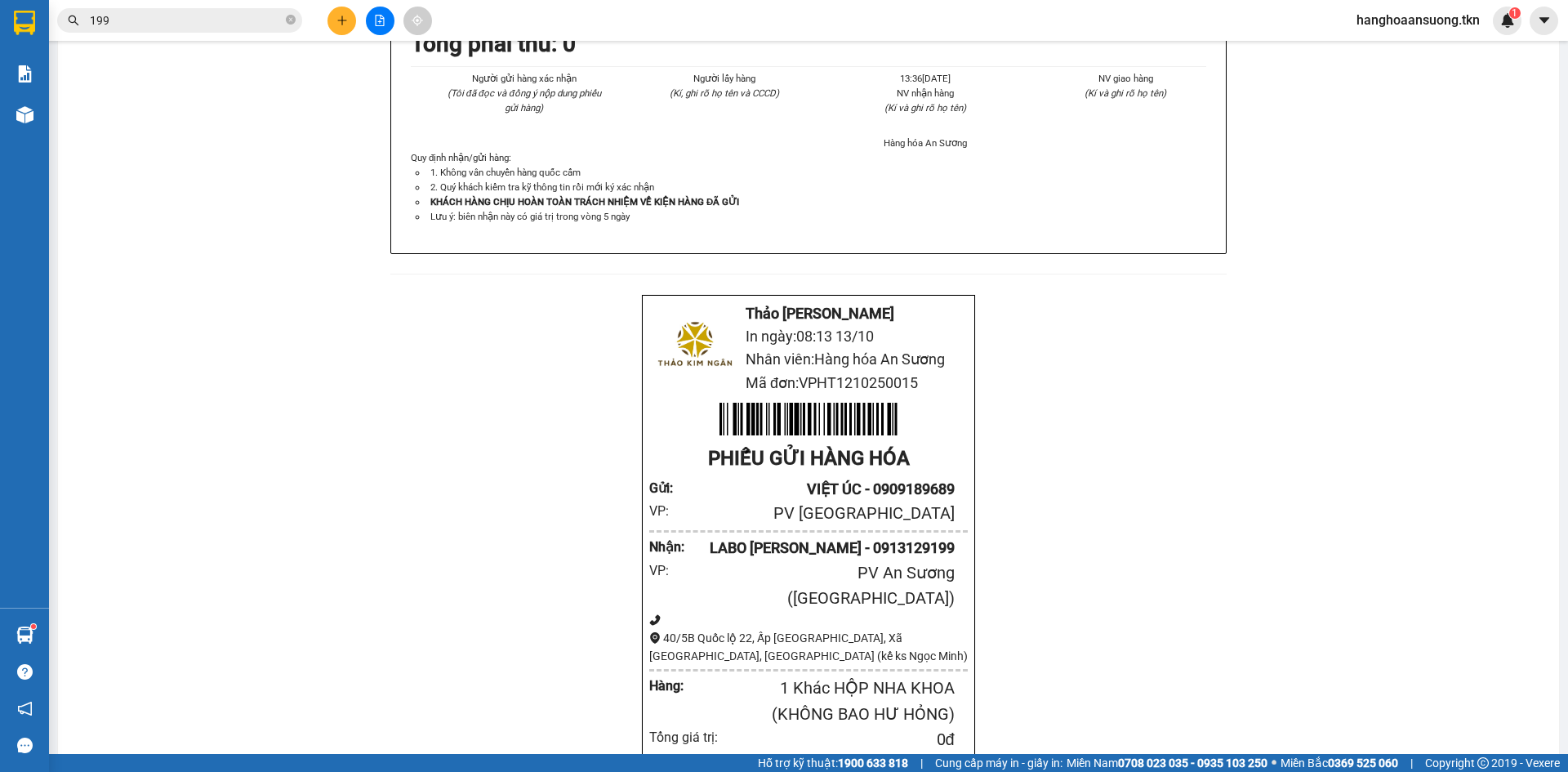
scroll to position [1798, 0]
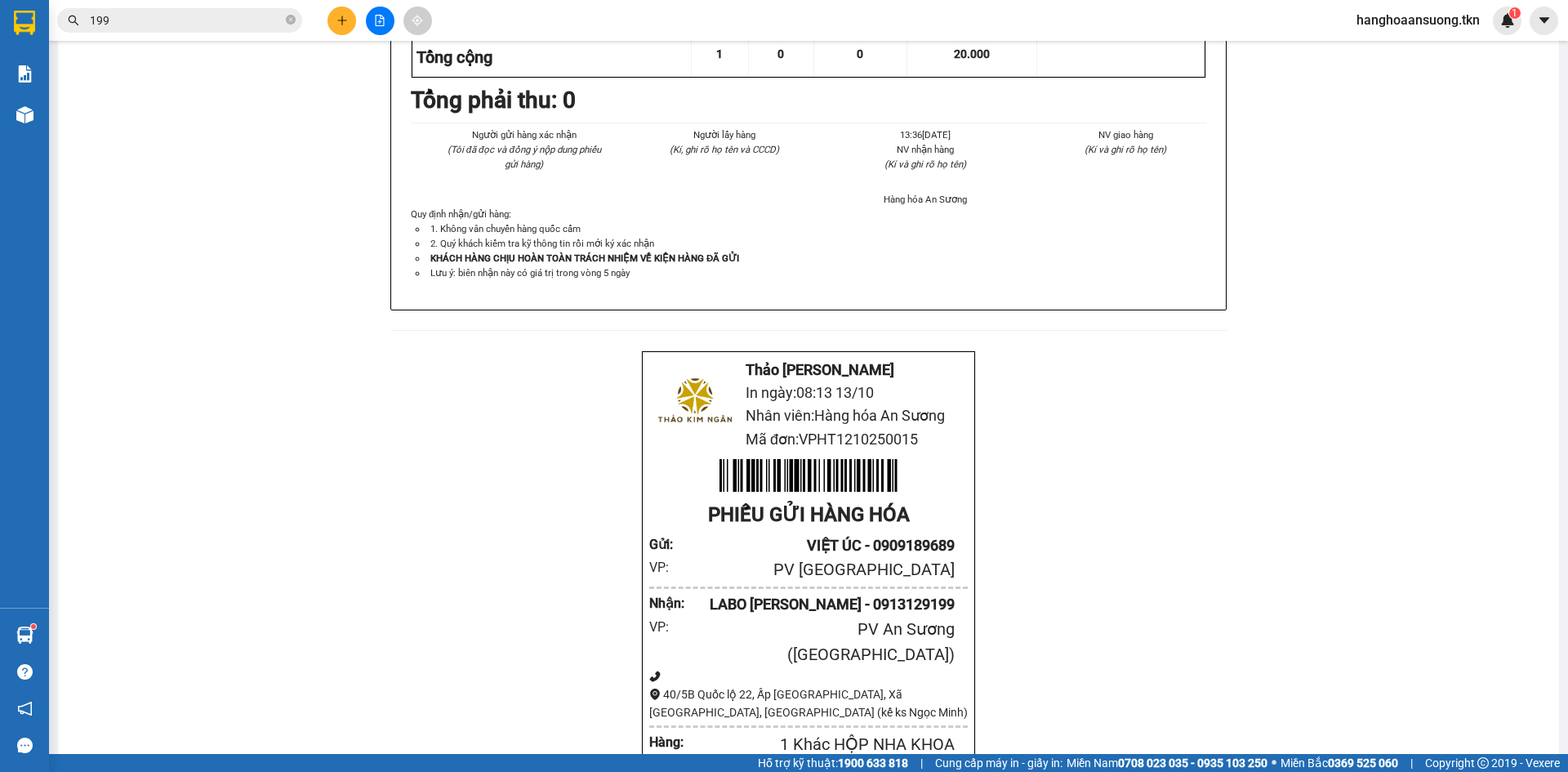
click at [182, 25] on input "199" at bounding box center [186, 20] width 193 height 18
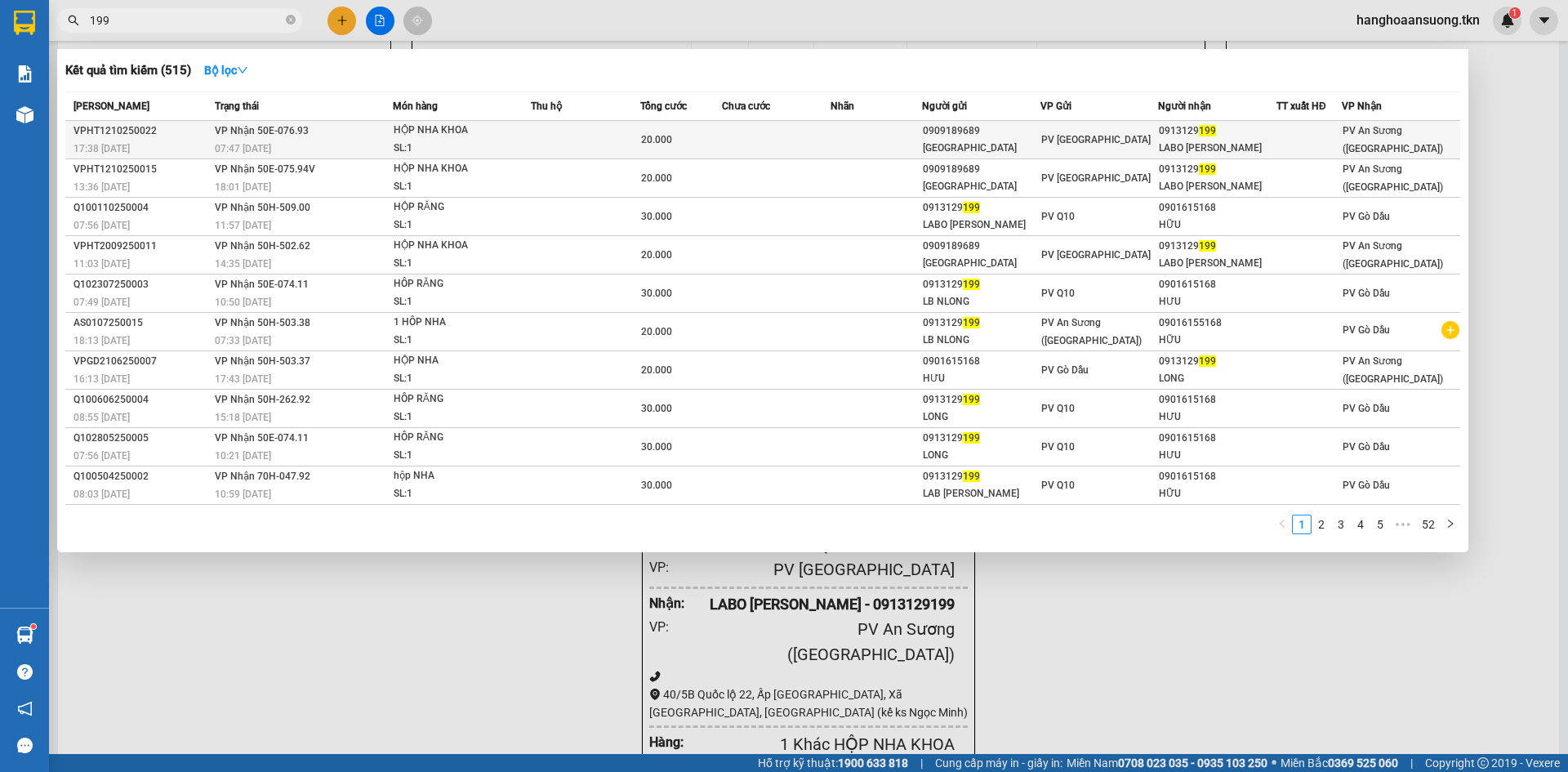
click at [511, 137] on div "HỘP NHA KHOA" at bounding box center [455, 130] width 123 height 18
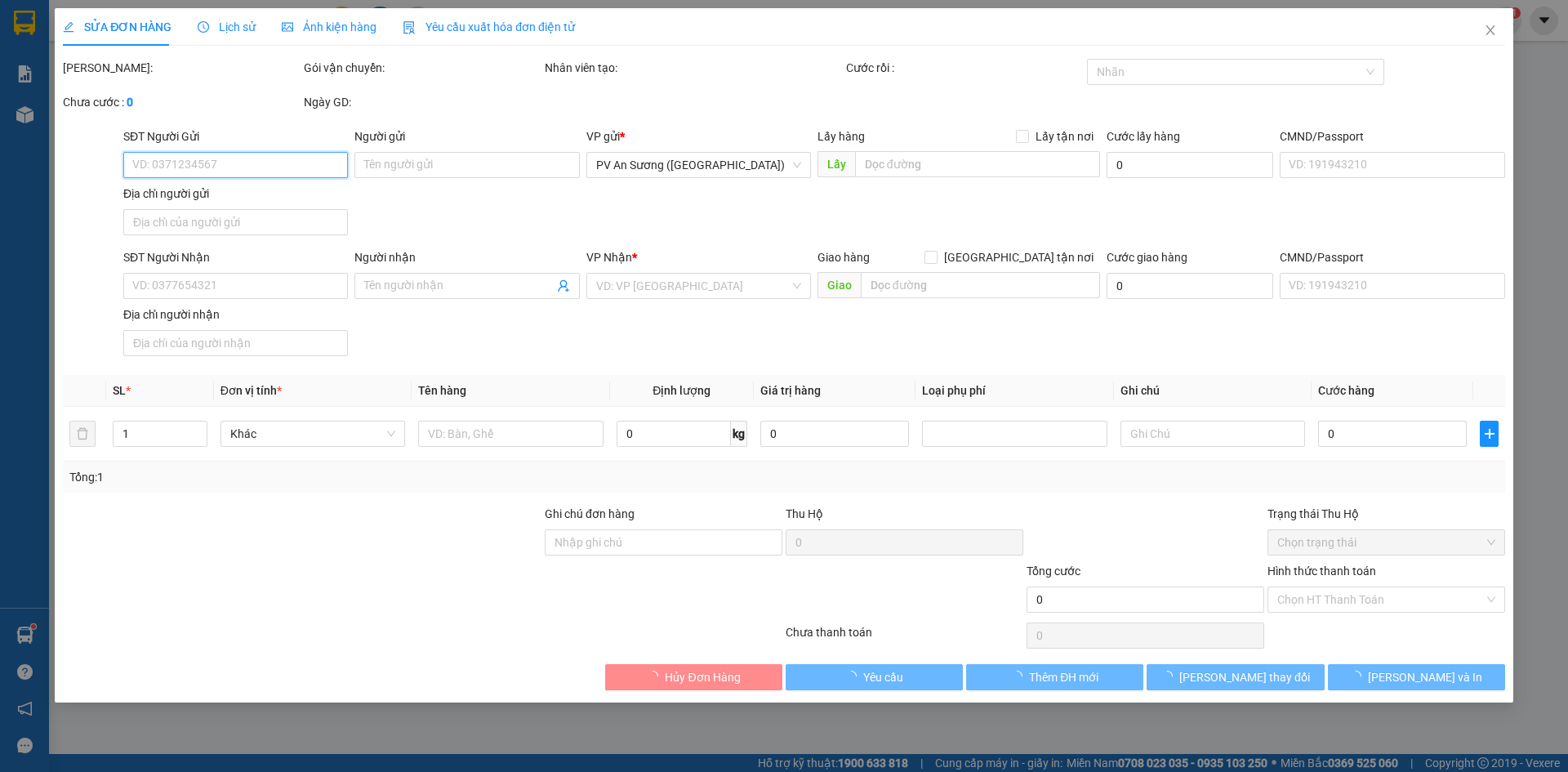
type input "0909189689"
type input "[GEOGRAPHIC_DATA]"
type input "0913129199"
type input "LABO [PERSON_NAME]"
type input "20.000"
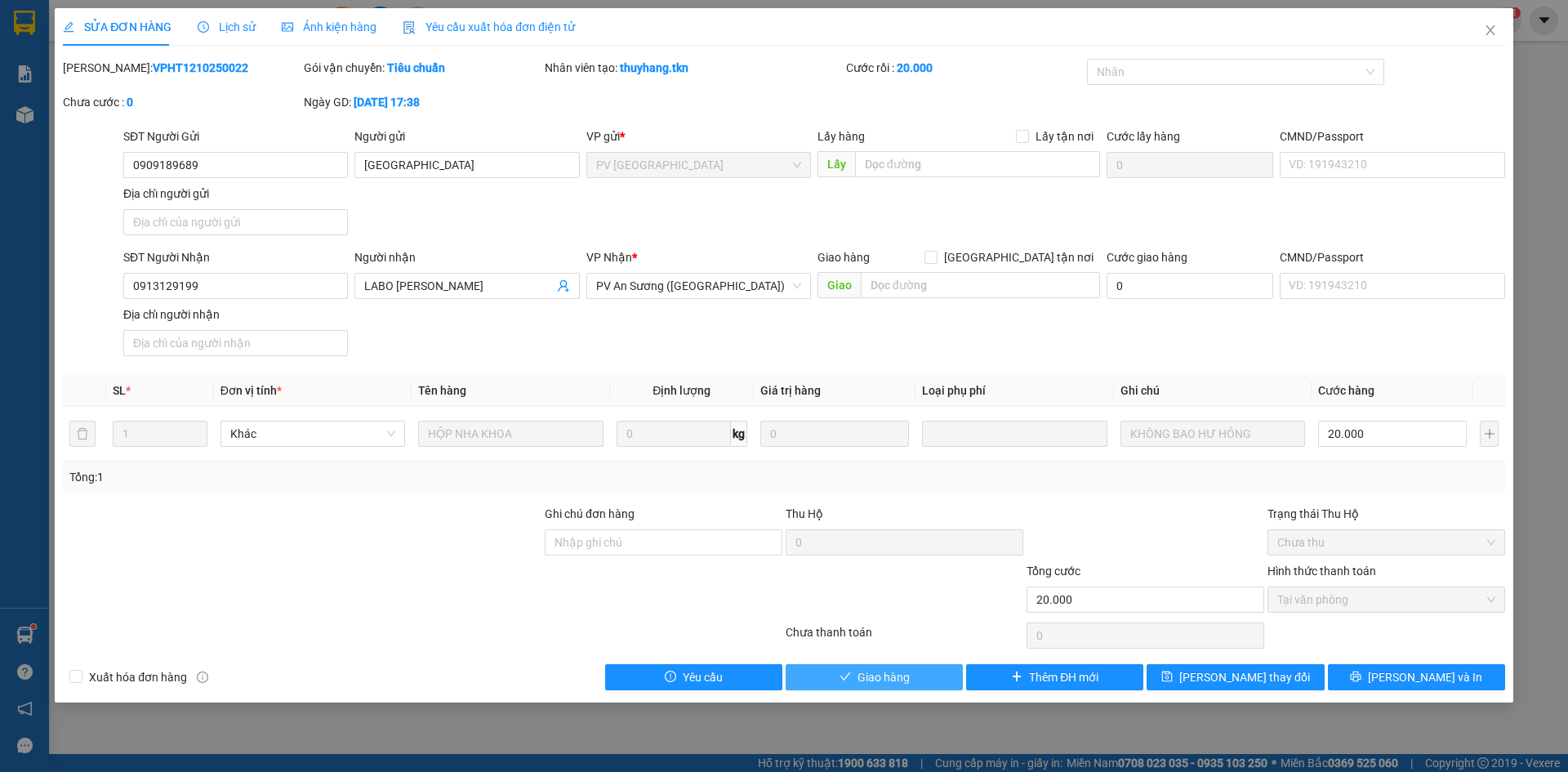
click at [867, 679] on span "Giao hàng" at bounding box center [884, 677] width 52 height 18
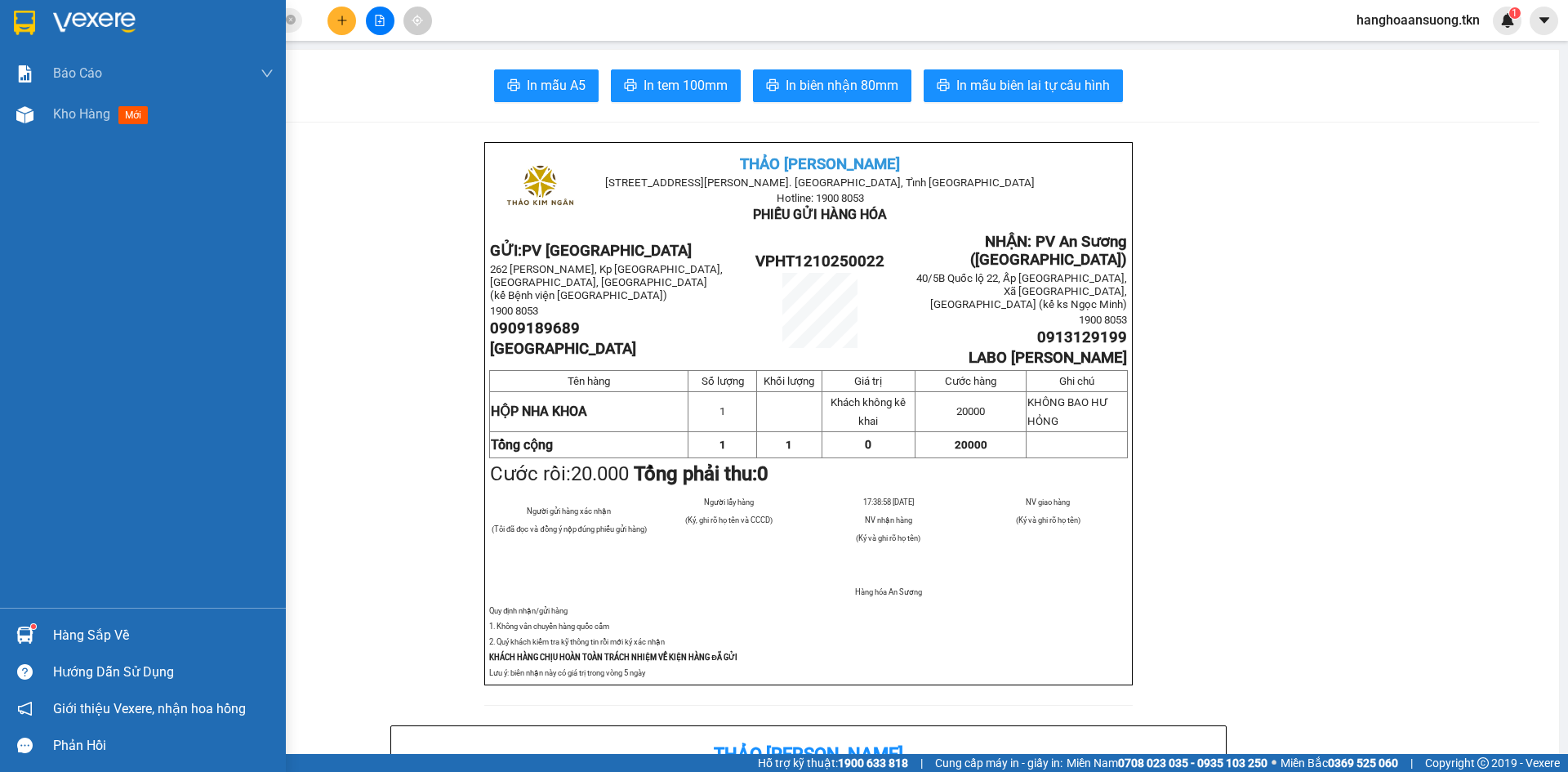
click at [28, 22] on img at bounding box center [24, 22] width 22 height 24
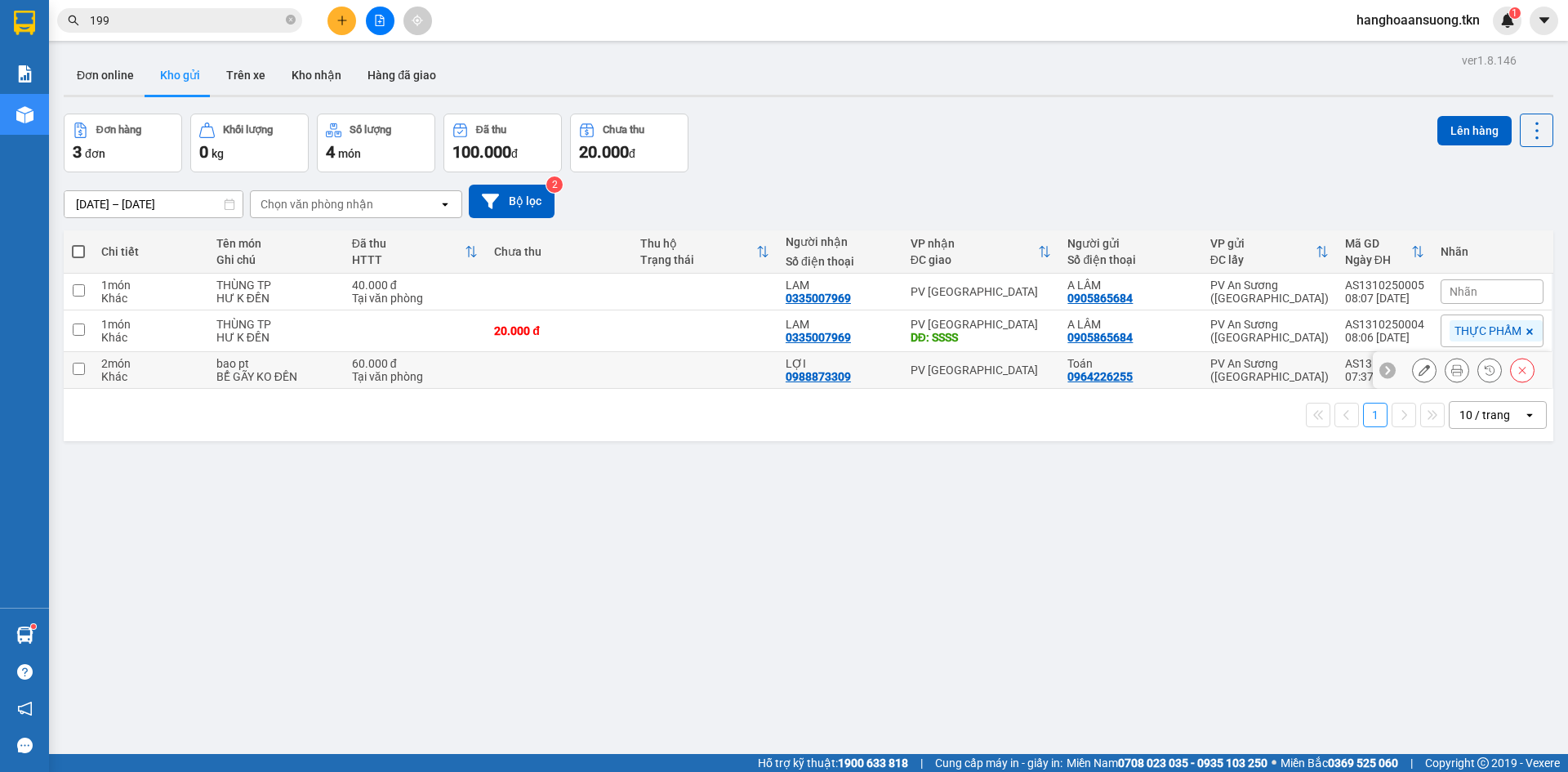
click at [1024, 361] on td "PV [GEOGRAPHIC_DATA]" at bounding box center [981, 370] width 157 height 36
checkbox input "true"
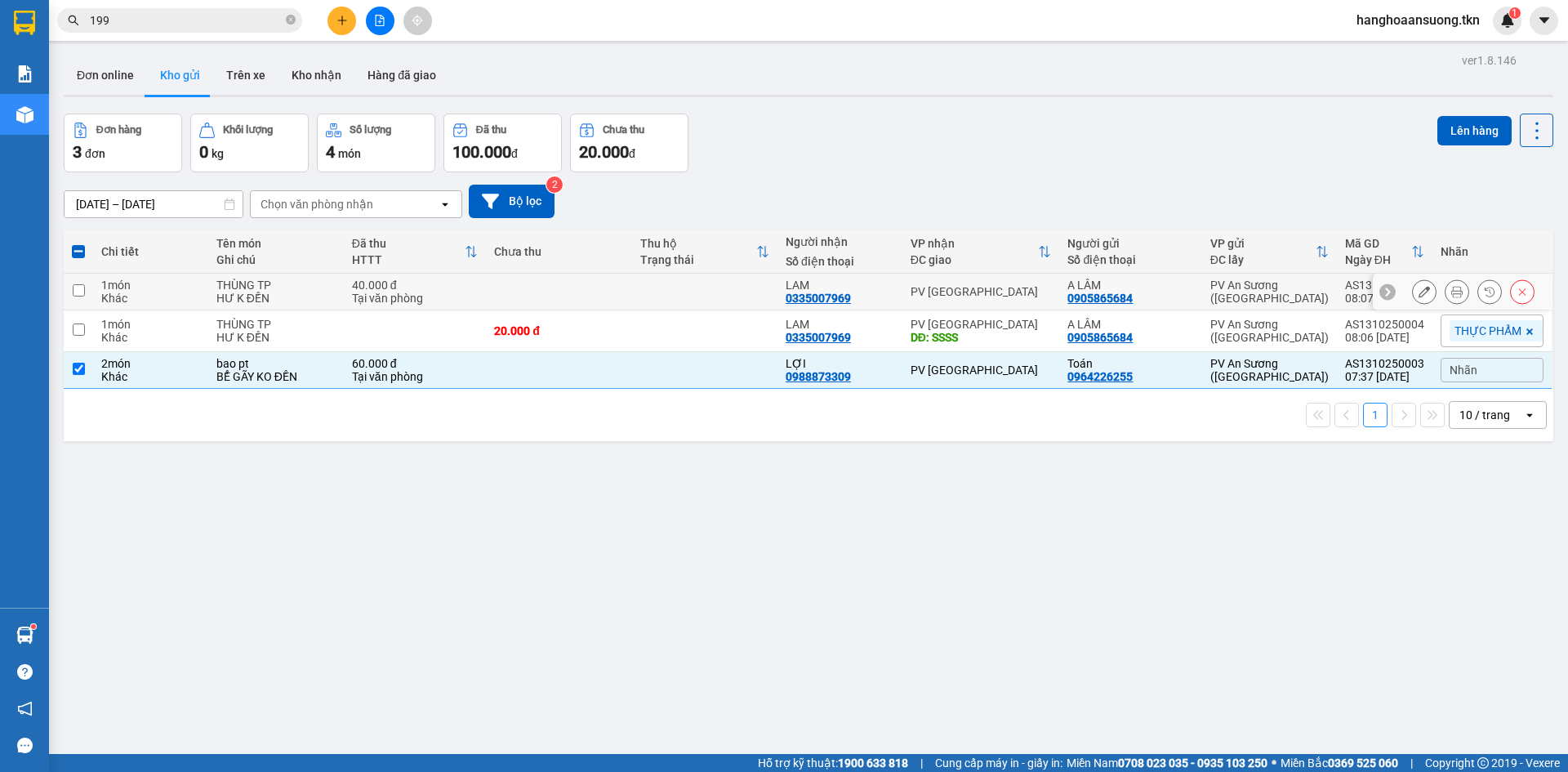
click at [1008, 290] on div "PV [GEOGRAPHIC_DATA]" at bounding box center [980, 292] width 141 height 13
checkbox input "true"
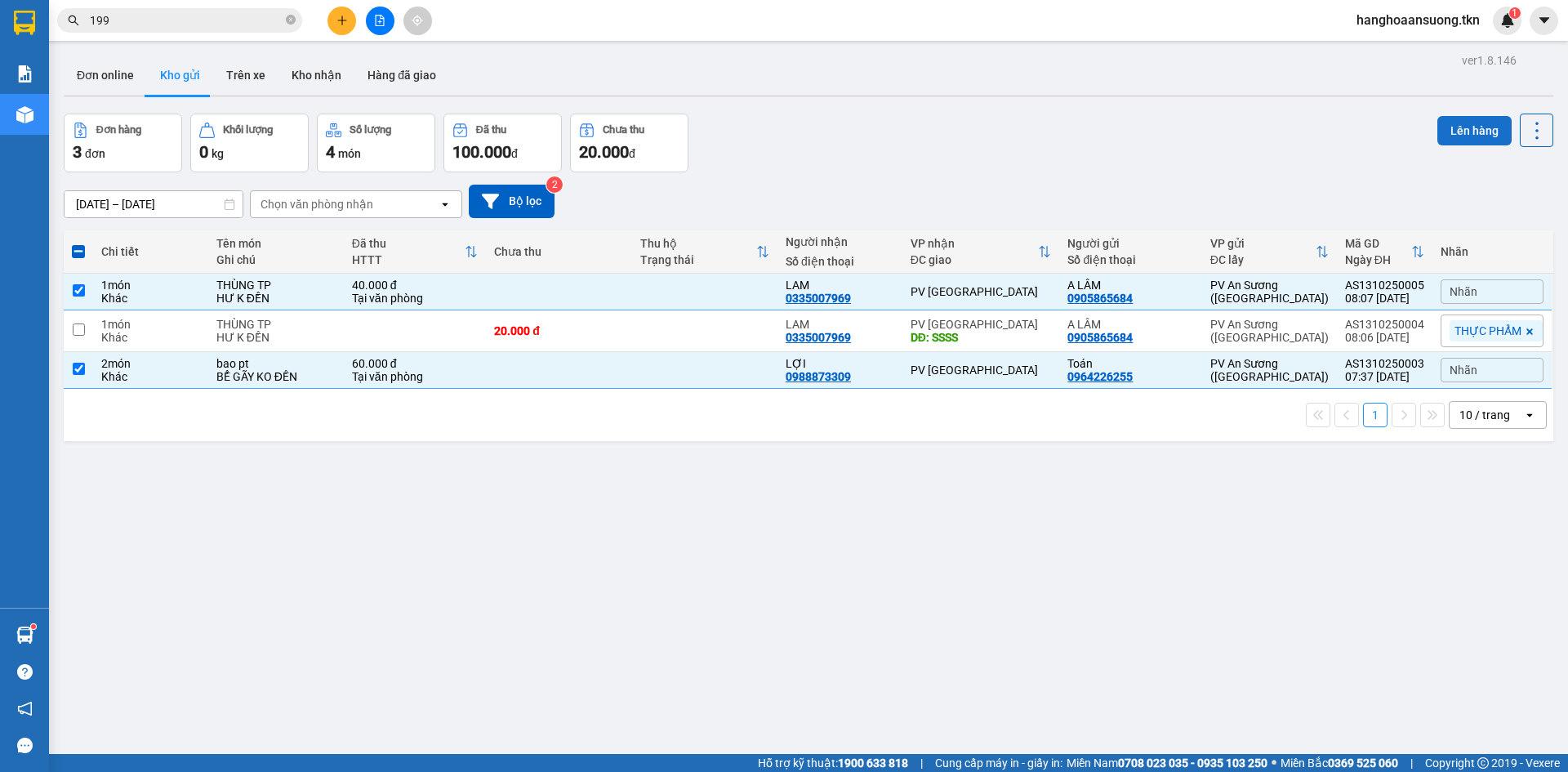
click at [1470, 136] on button "Lên hàng" at bounding box center [1474, 130] width 74 height 29
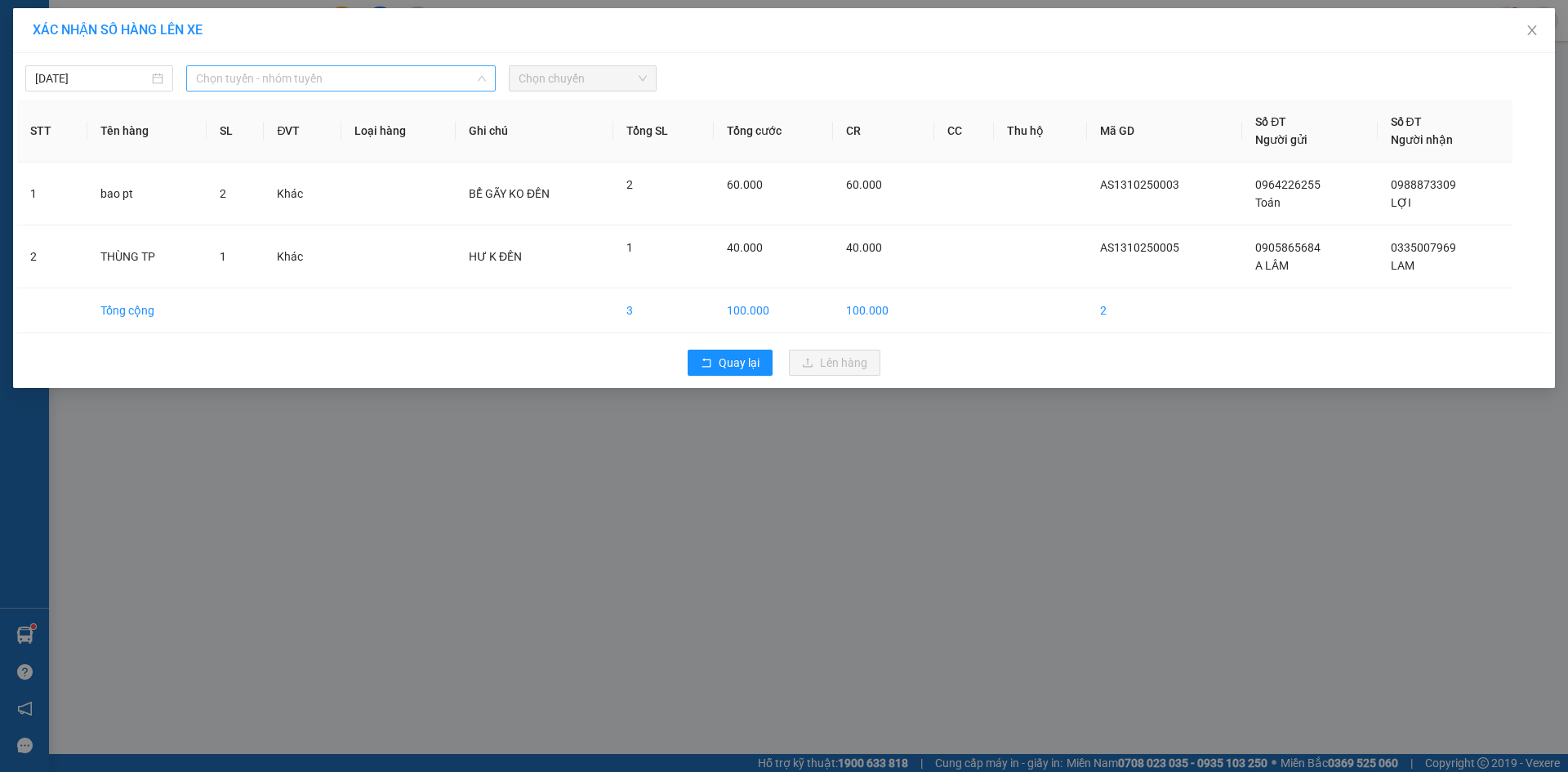
click at [305, 77] on span "Chọn tuyến - nhóm tuyến" at bounding box center [341, 79] width 290 height 24
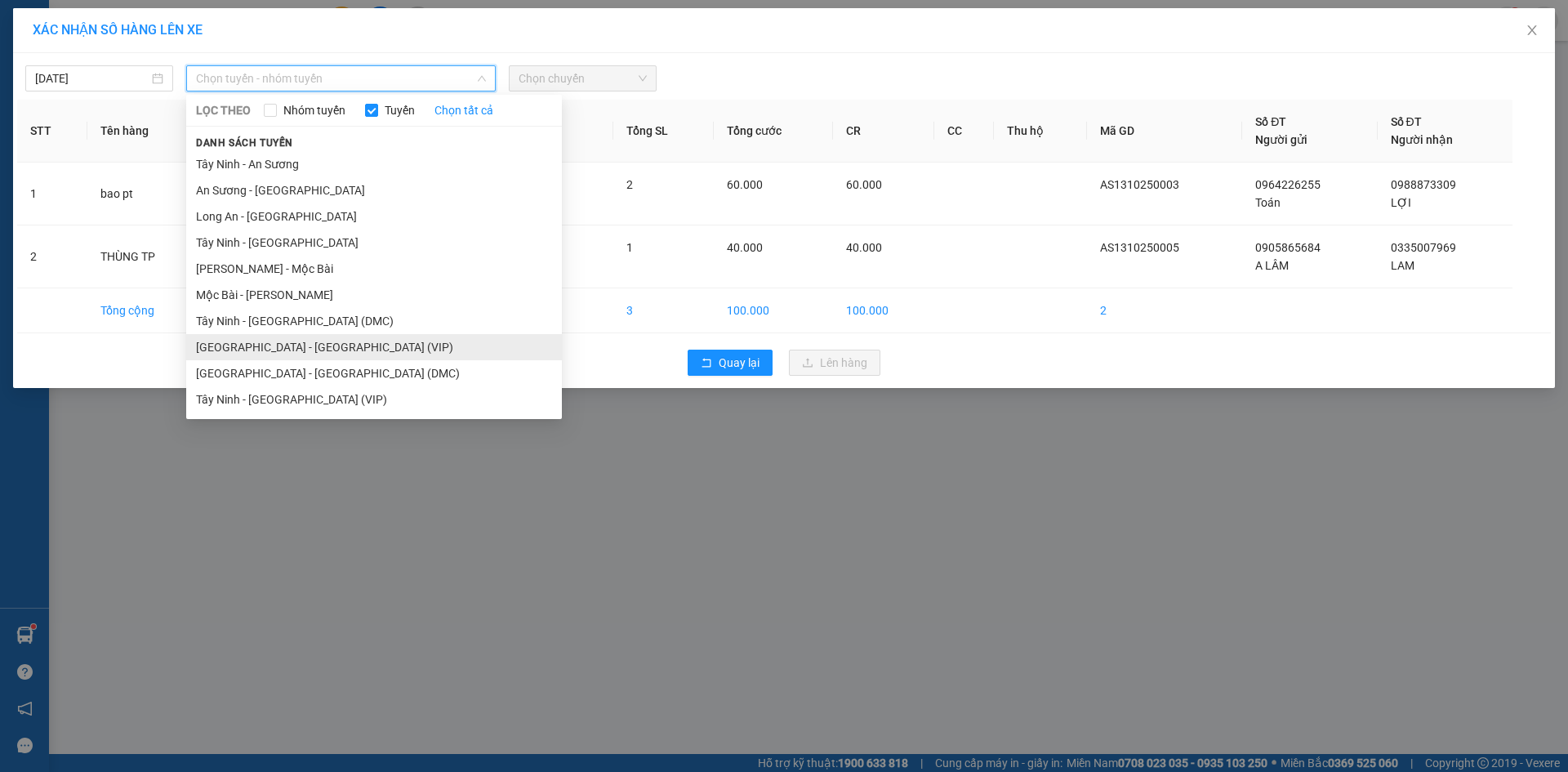
click at [336, 342] on li "[GEOGRAPHIC_DATA] - [GEOGRAPHIC_DATA] (VIP)" at bounding box center [374, 347] width 376 height 26
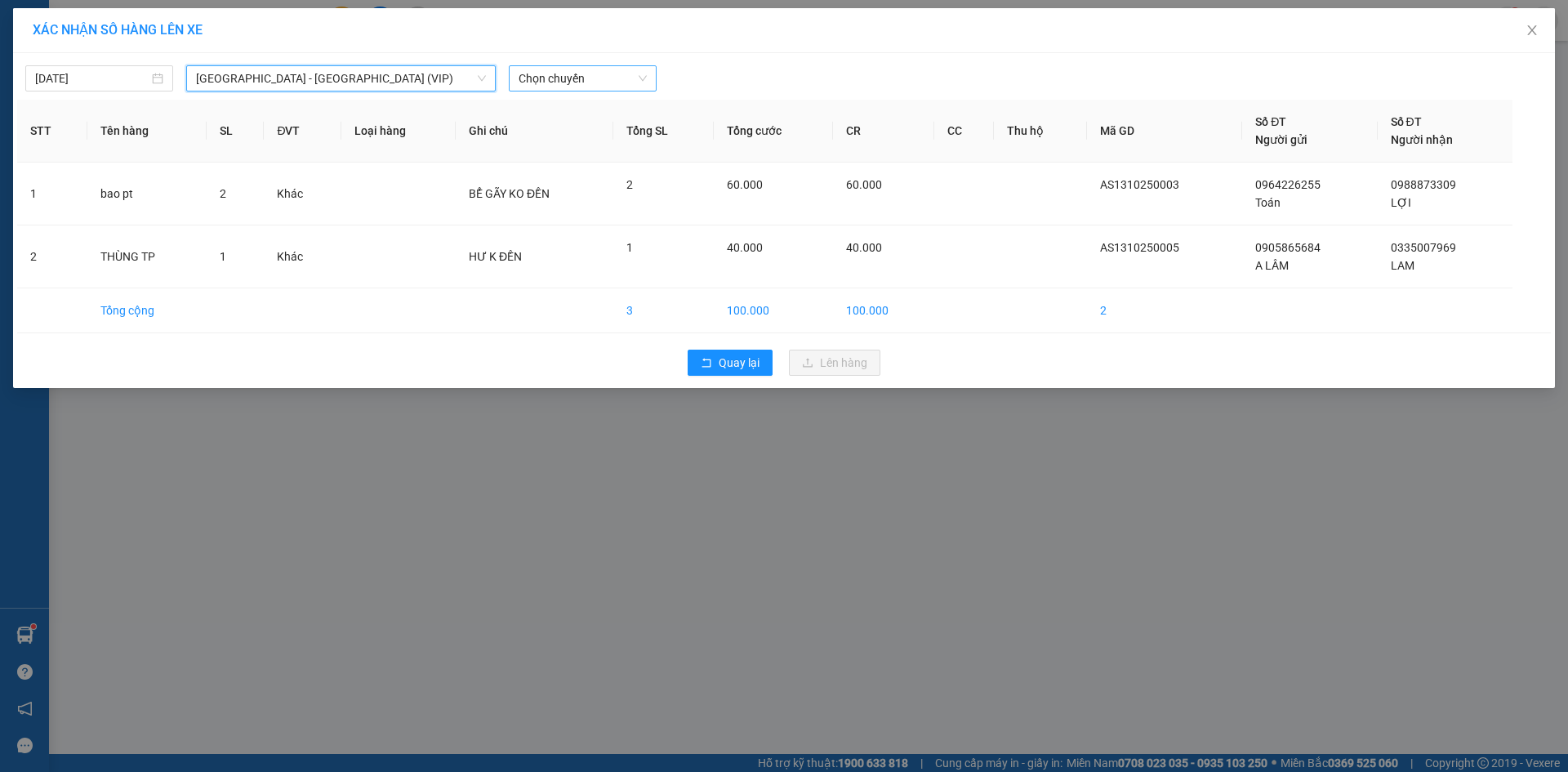
click at [565, 74] on span "Chọn chuyến" at bounding box center [582, 79] width 128 height 24
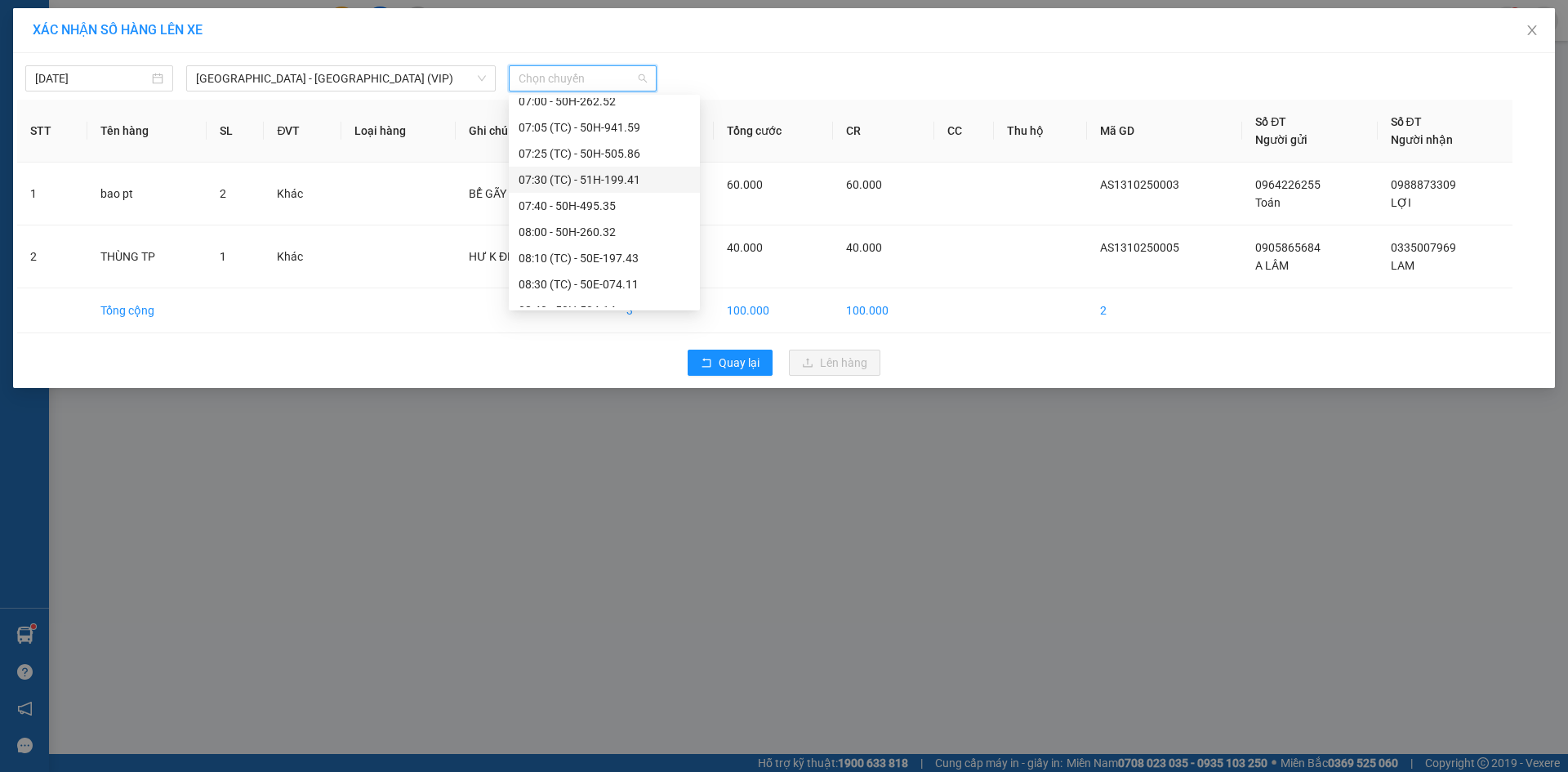
scroll to position [327, 0]
click at [627, 223] on div "08:00 - 50H-260.32" at bounding box center [603, 228] width 171 height 18
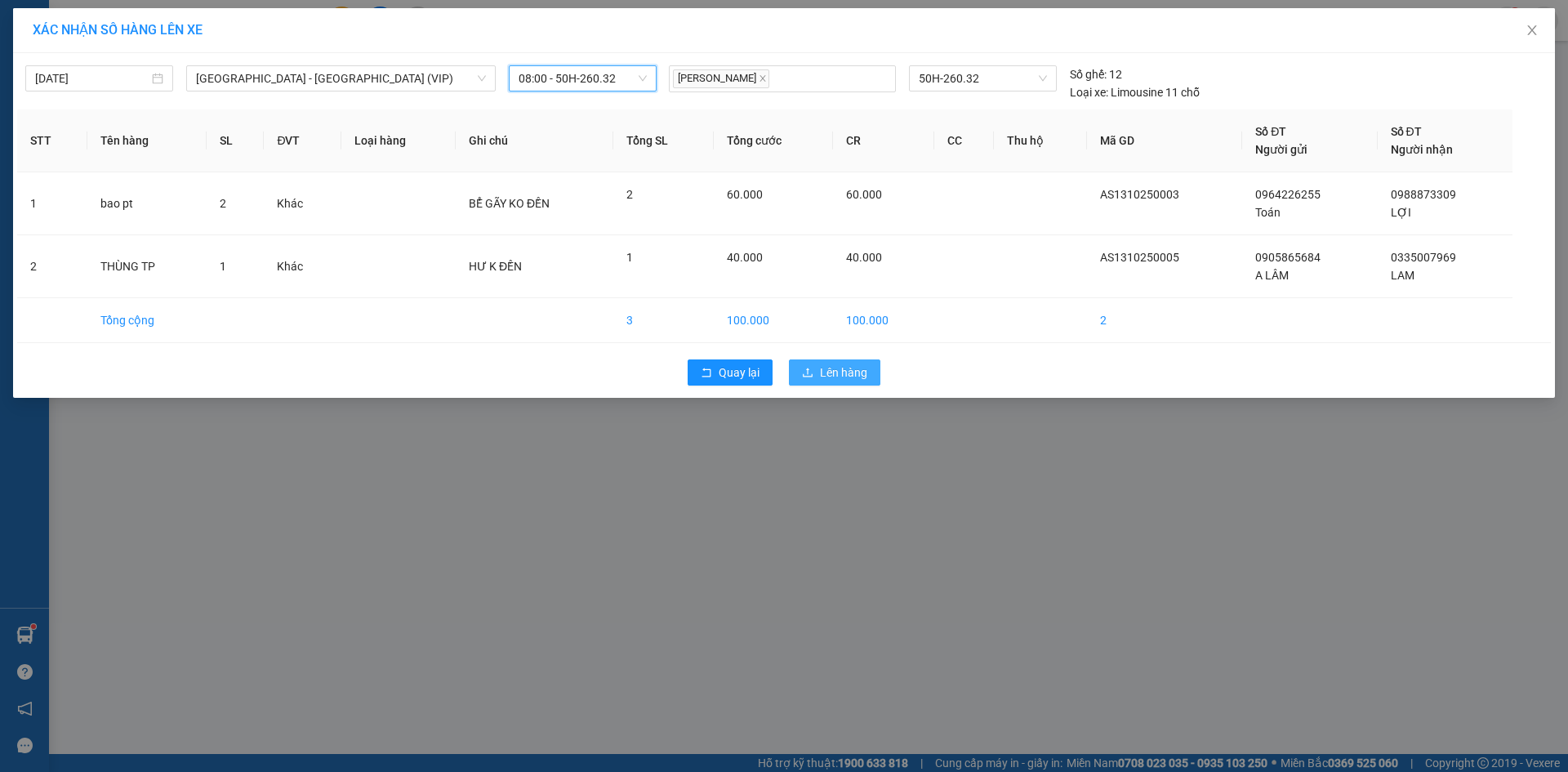
click at [821, 370] on span "Lên hàng" at bounding box center [843, 371] width 48 height 18
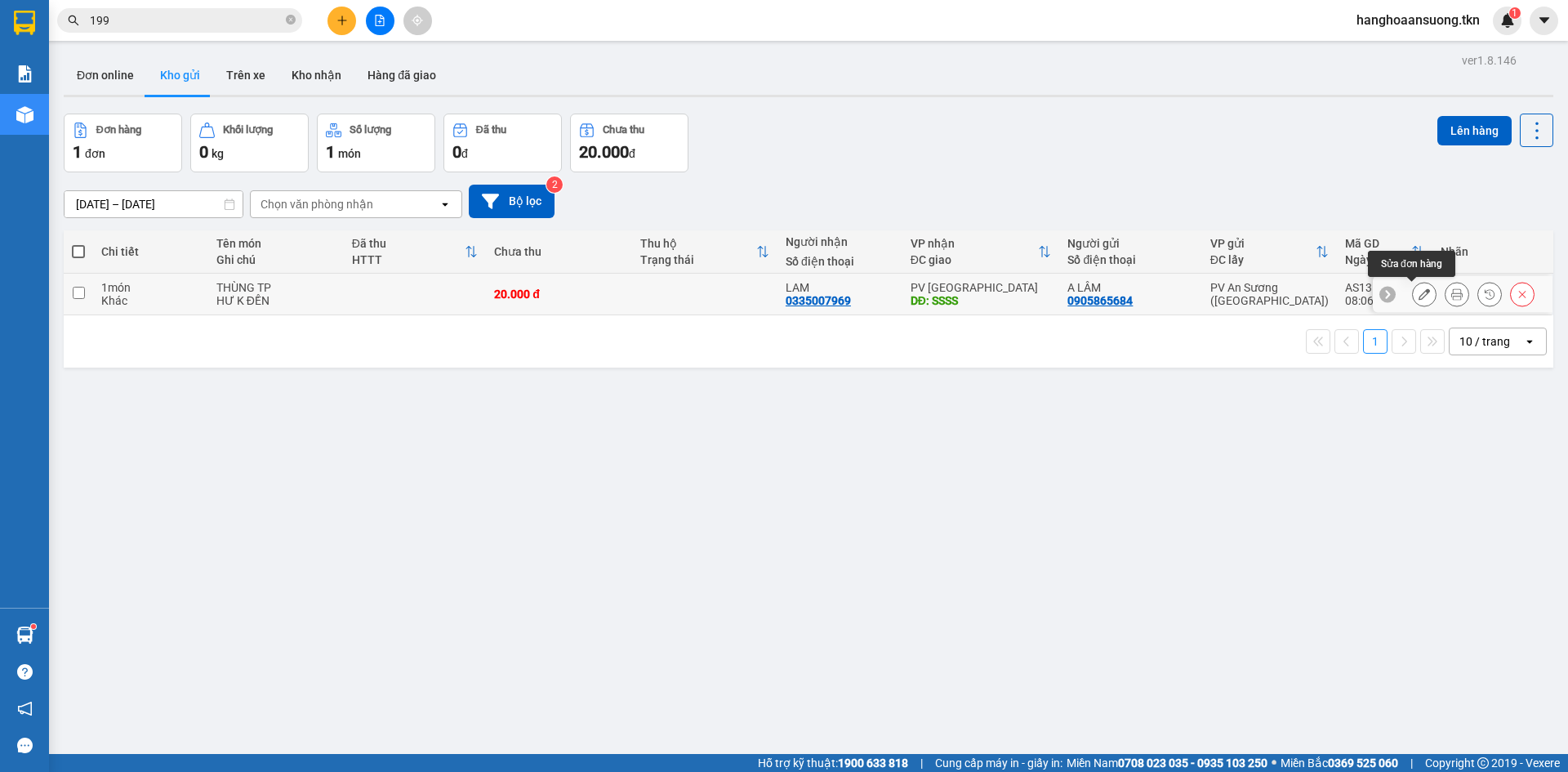
click at [1418, 293] on icon at bounding box center [1424, 294] width 11 height 11
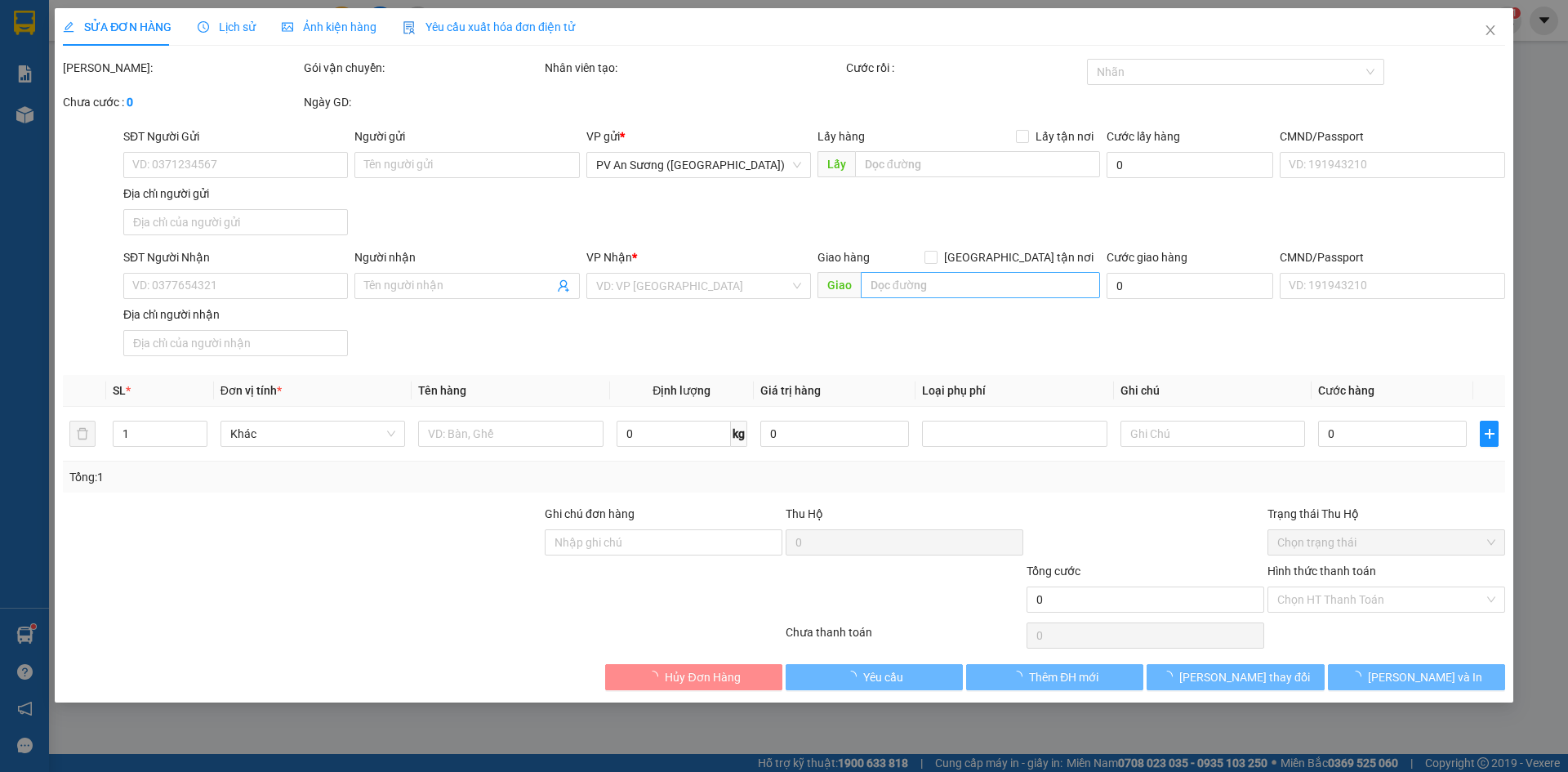
type input "0905865684"
type input "A LÂM"
type input "0335007969"
type input "LAM"
type input "SSSS"
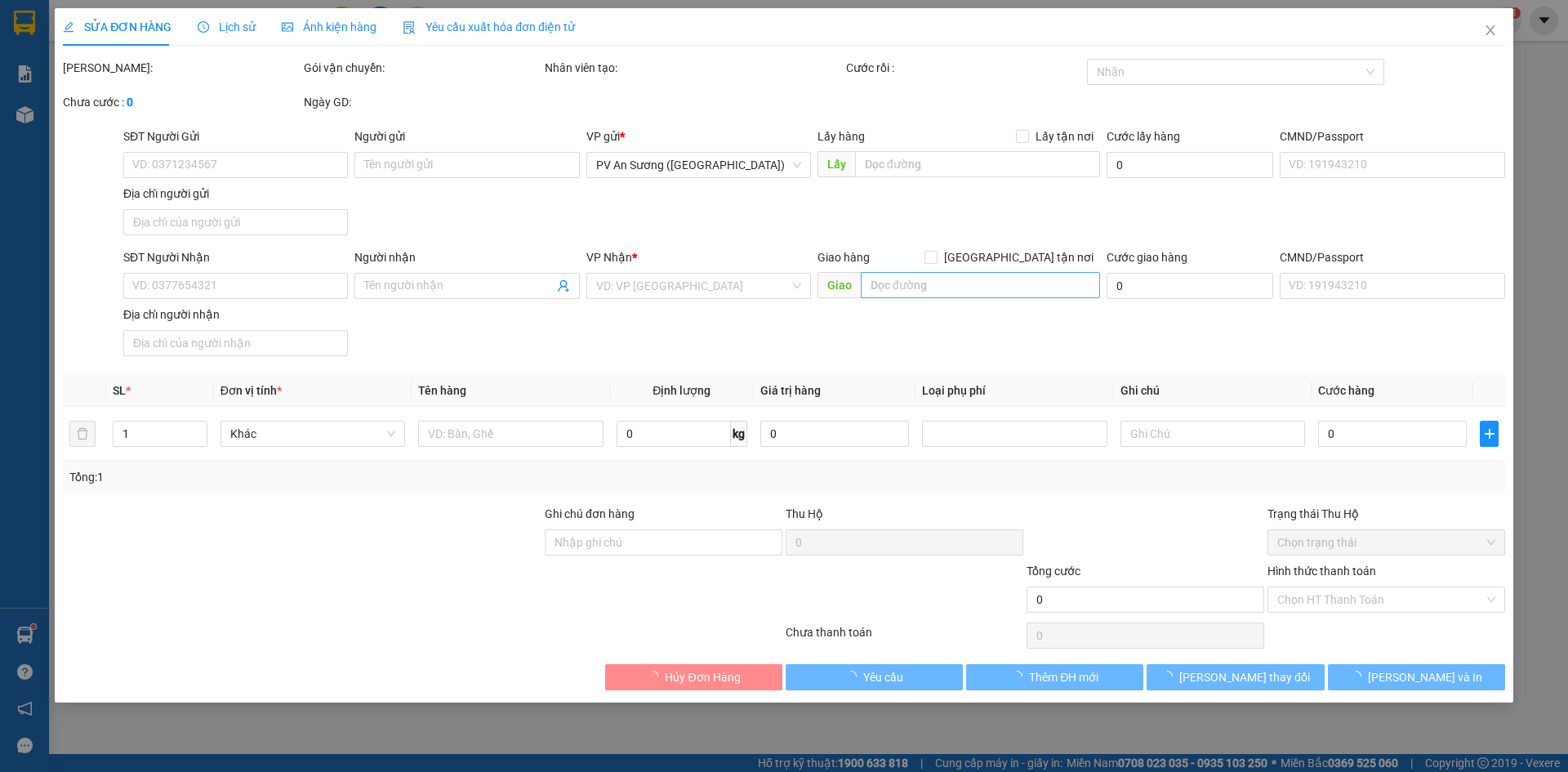
type input "20.000"
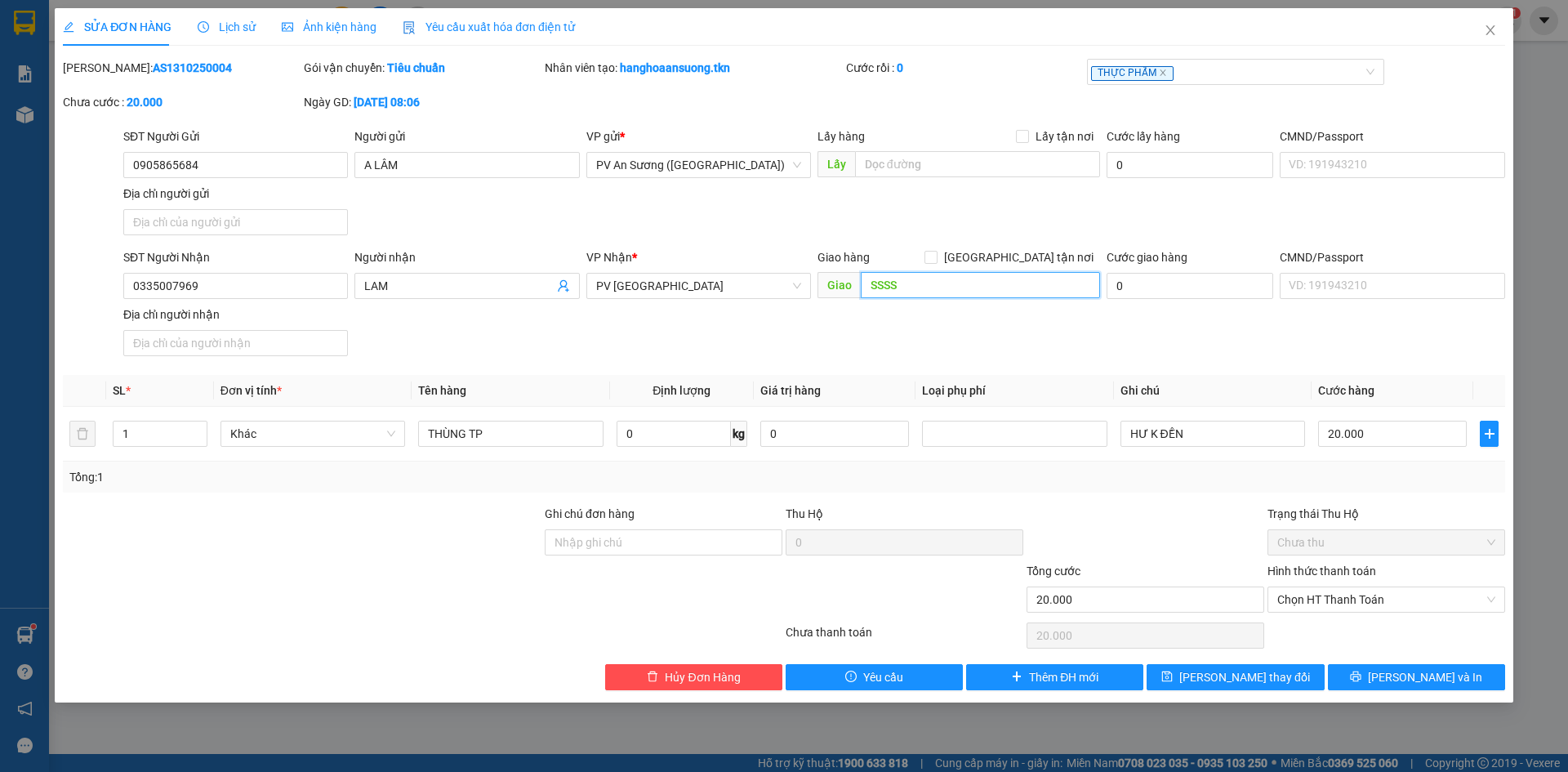
click at [936, 279] on input "SSSS" at bounding box center [980, 285] width 240 height 26
click at [260, 157] on input "0905865684" at bounding box center [236, 165] width 225 height 26
type input "0902093686"
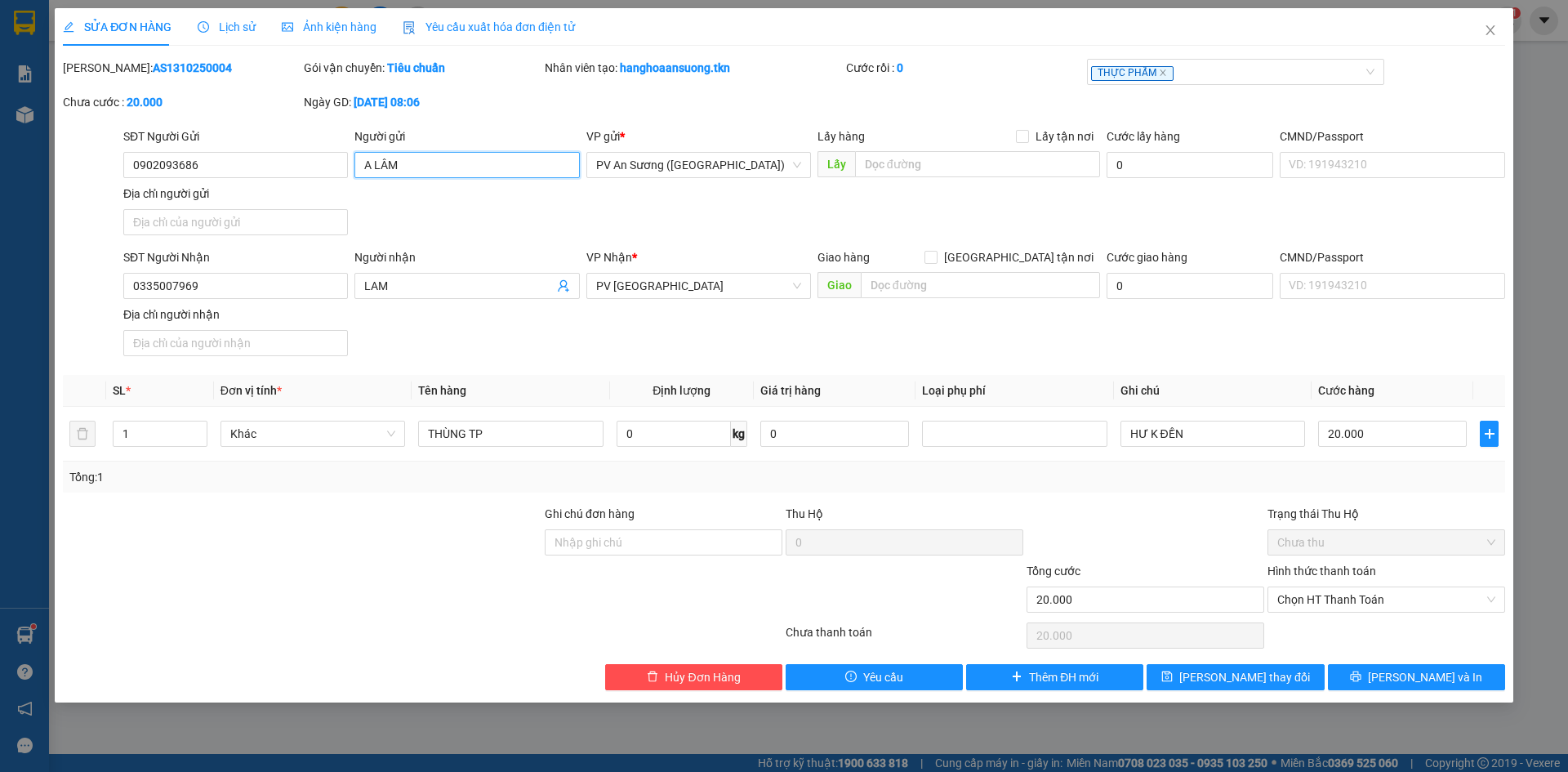
click at [433, 171] on input "A LÂM" at bounding box center [467, 165] width 225 height 26
click at [433, 170] on input "A LÂM" at bounding box center [467, 165] width 225 height 26
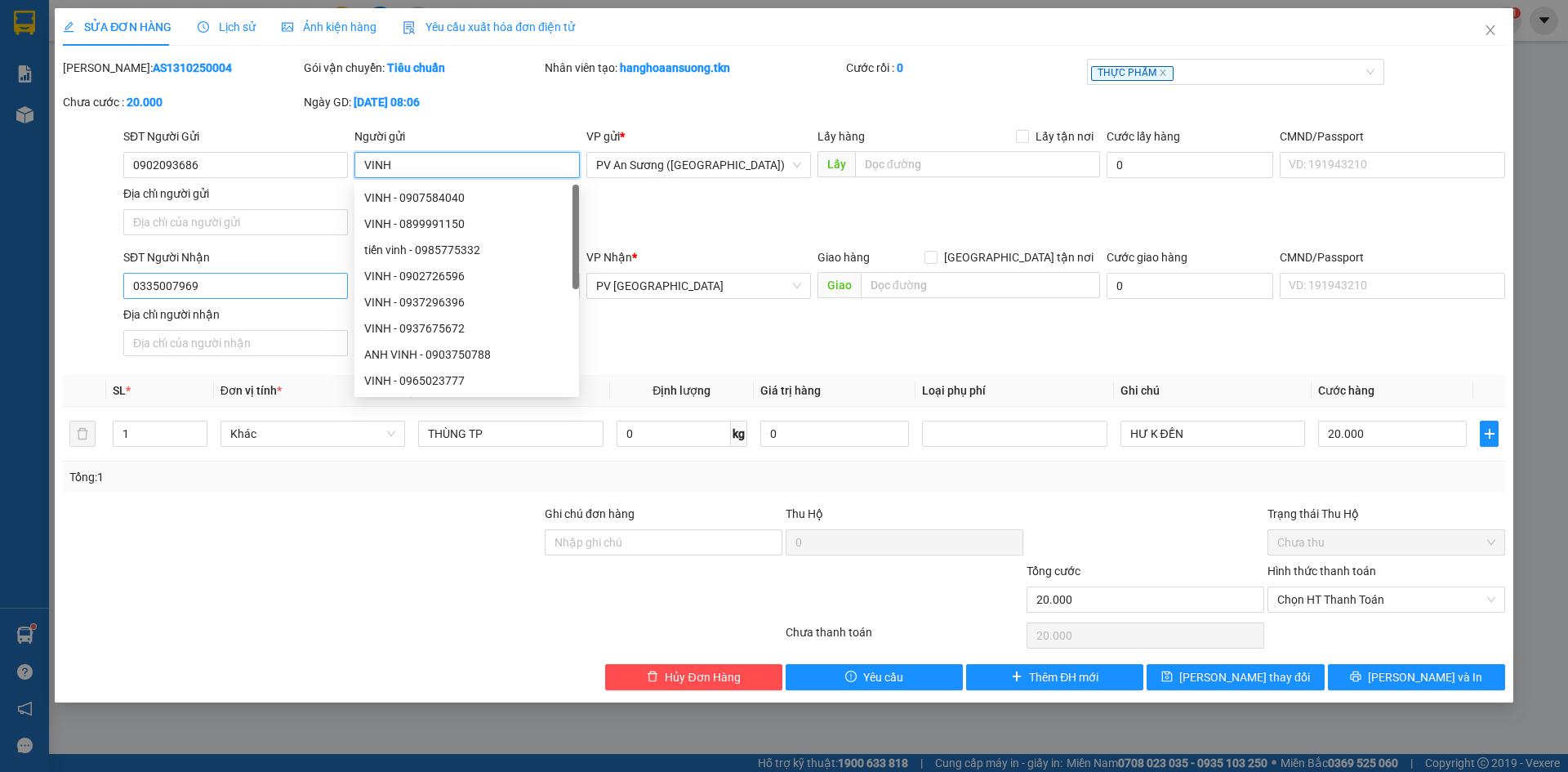
type input "VINH"
click at [232, 286] on input "0335007969" at bounding box center [236, 286] width 225 height 26
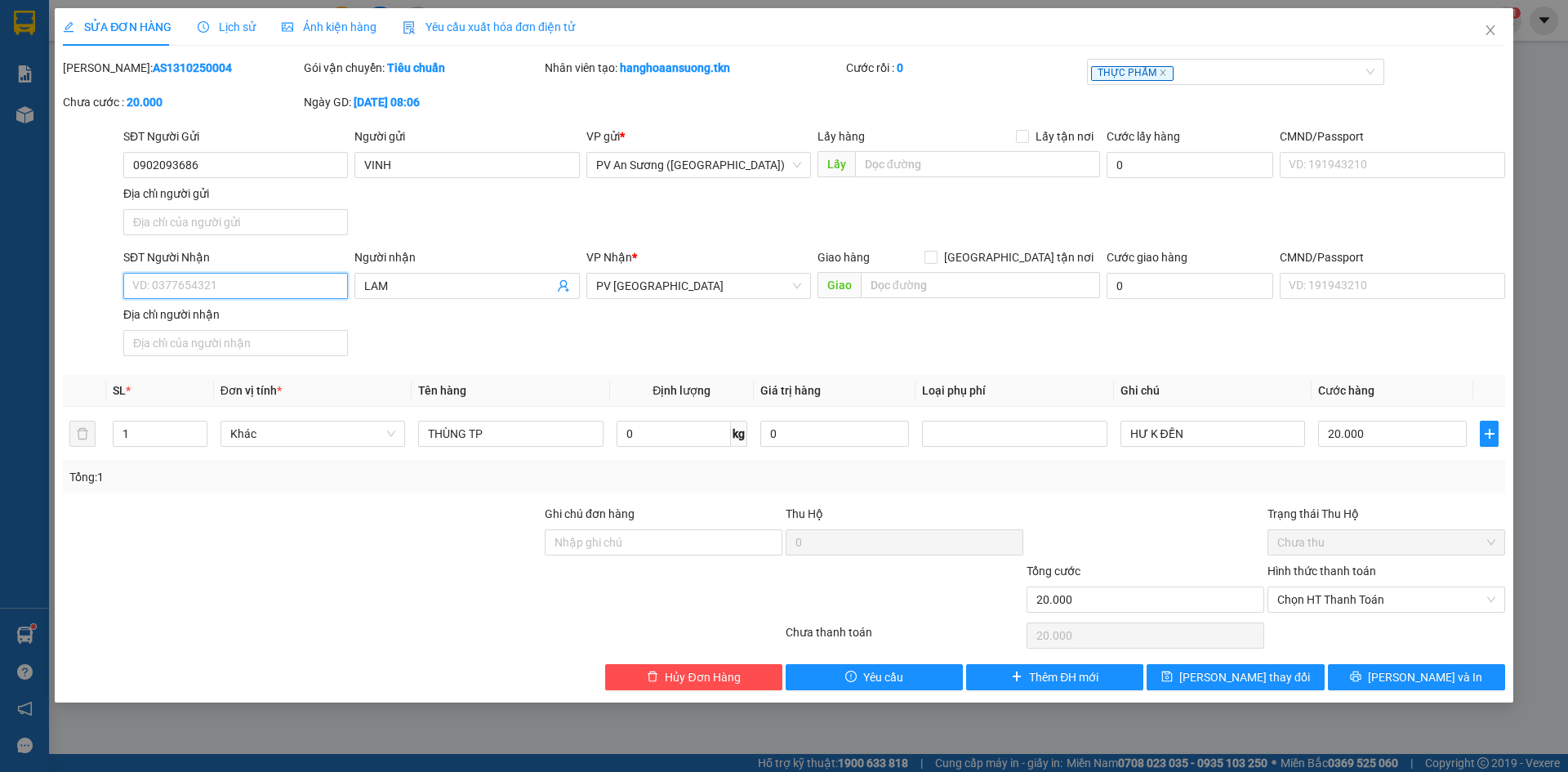
click at [254, 284] on input "SĐT Người Nhận" at bounding box center [236, 286] width 225 height 26
type input "0941234374"
click at [389, 276] on span "LAM" at bounding box center [467, 286] width 225 height 26
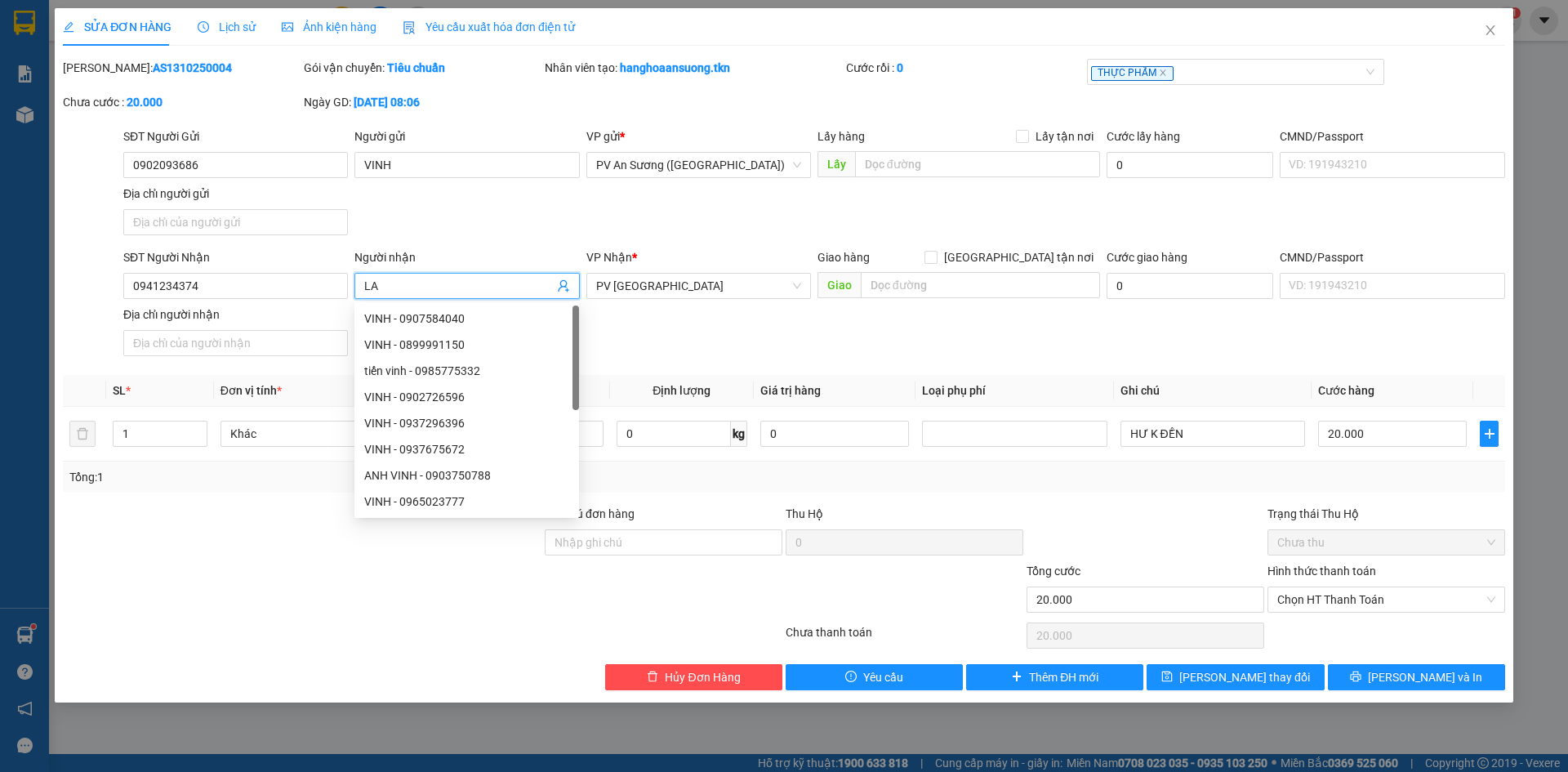
type input "L"
click at [690, 289] on span "PV [GEOGRAPHIC_DATA]" at bounding box center [698, 285] width 205 height 24
type input "DIỆU"
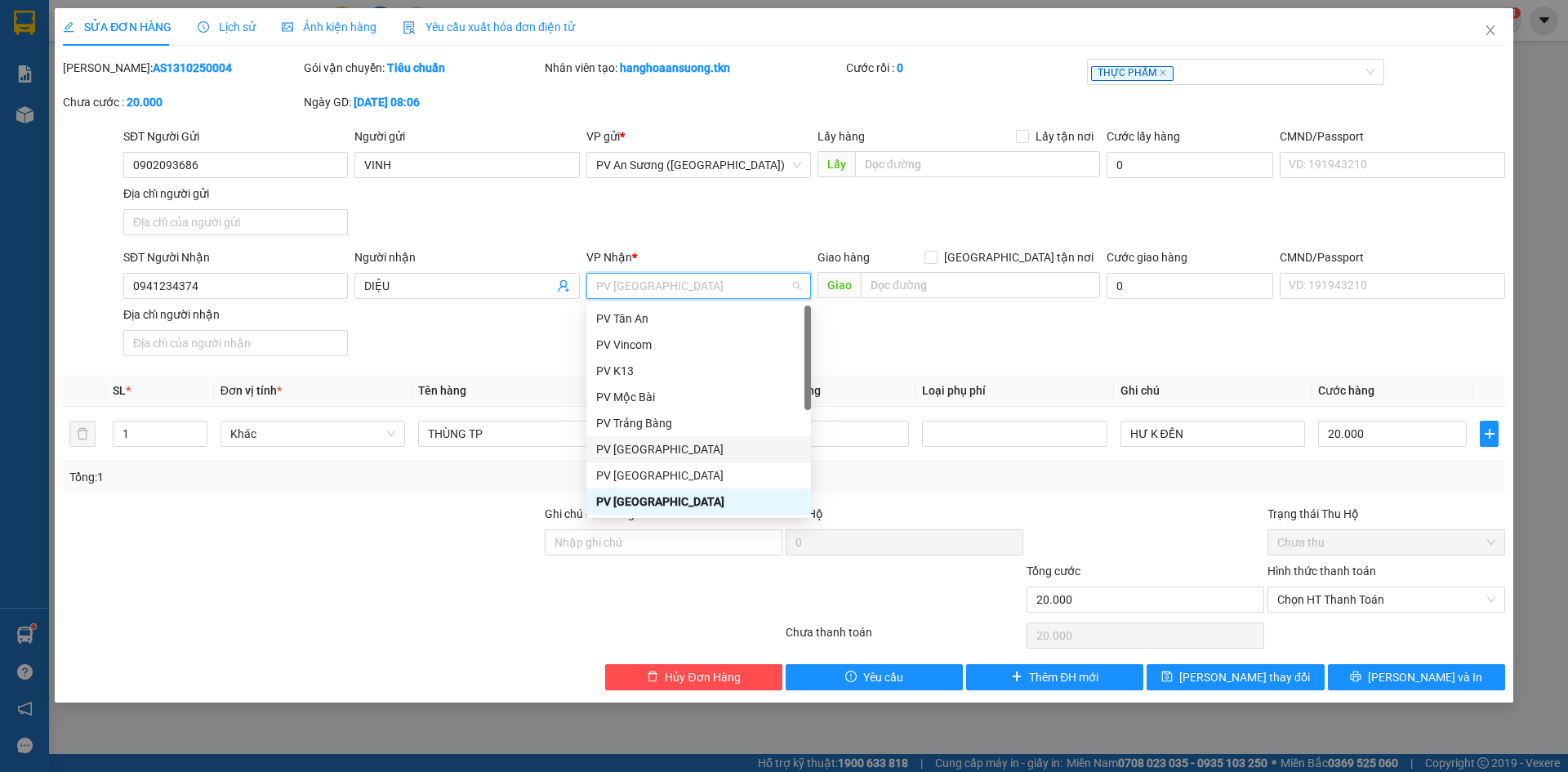
click at [690, 444] on div "PV [GEOGRAPHIC_DATA]" at bounding box center [698, 449] width 205 height 18
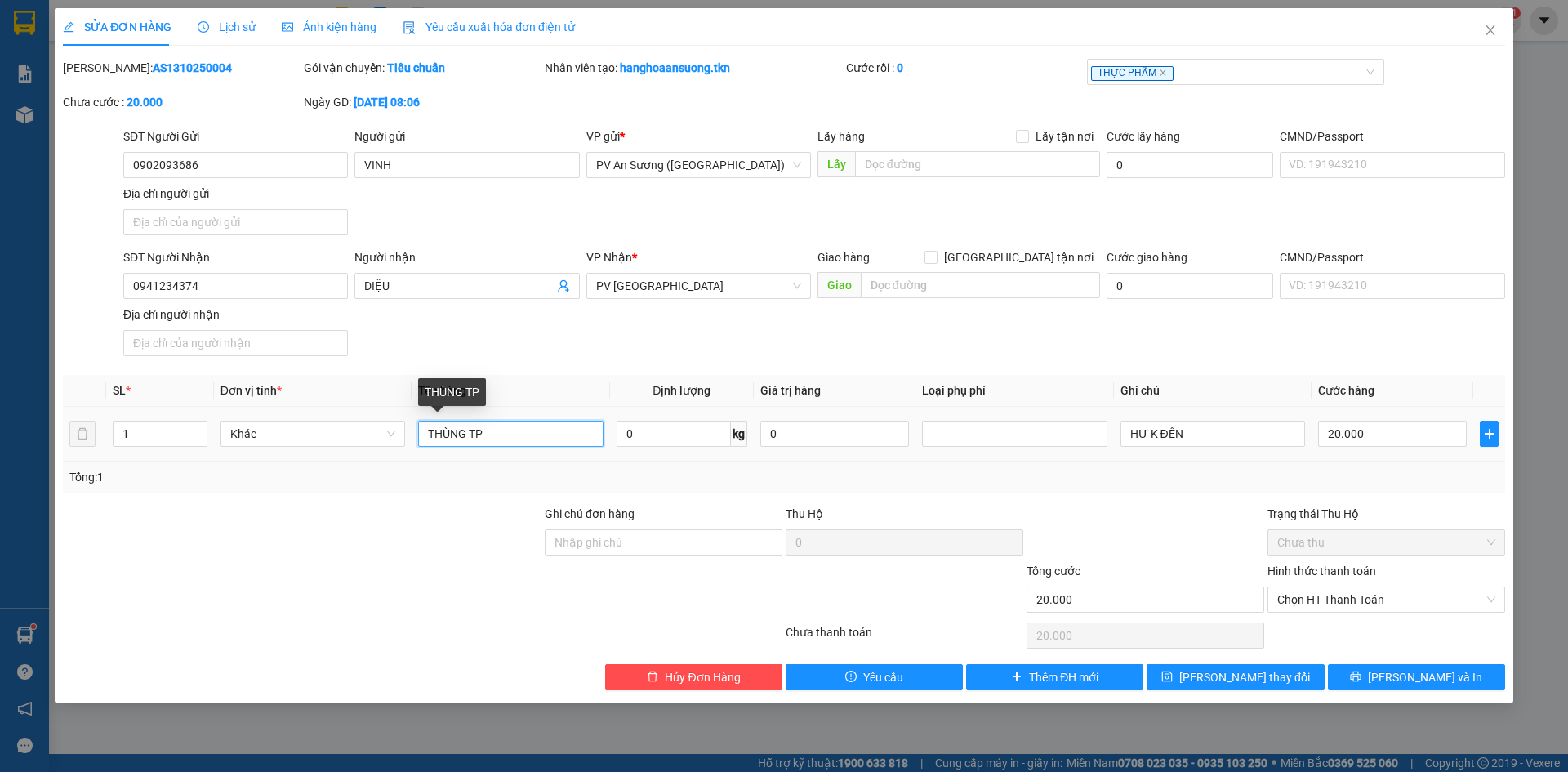
click at [466, 436] on input "THÙNG TP" at bounding box center [510, 434] width 184 height 26
type input "TÚI TP"
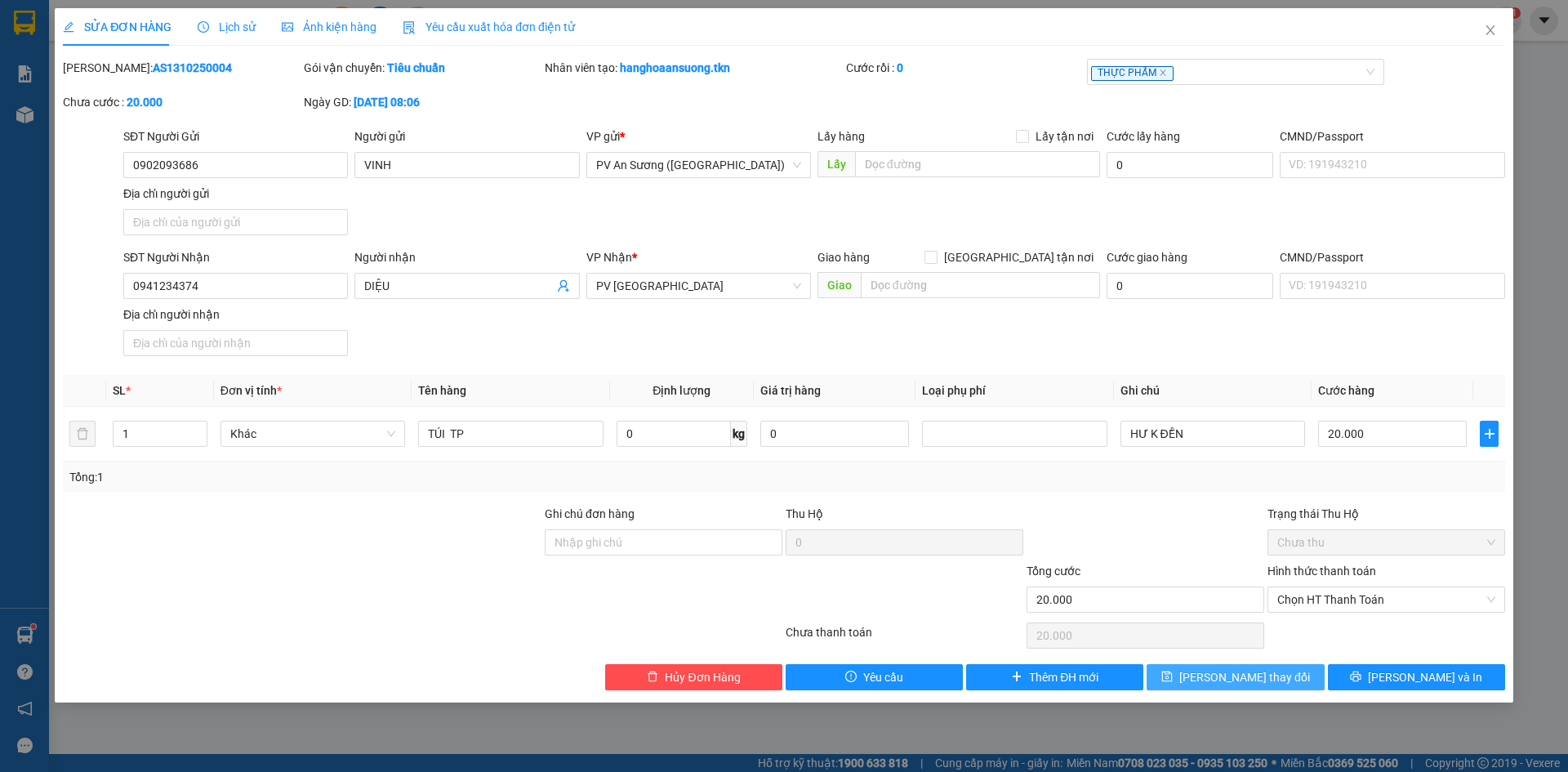
click at [1252, 675] on span "[PERSON_NAME] thay đổi" at bounding box center [1245, 677] width 131 height 18
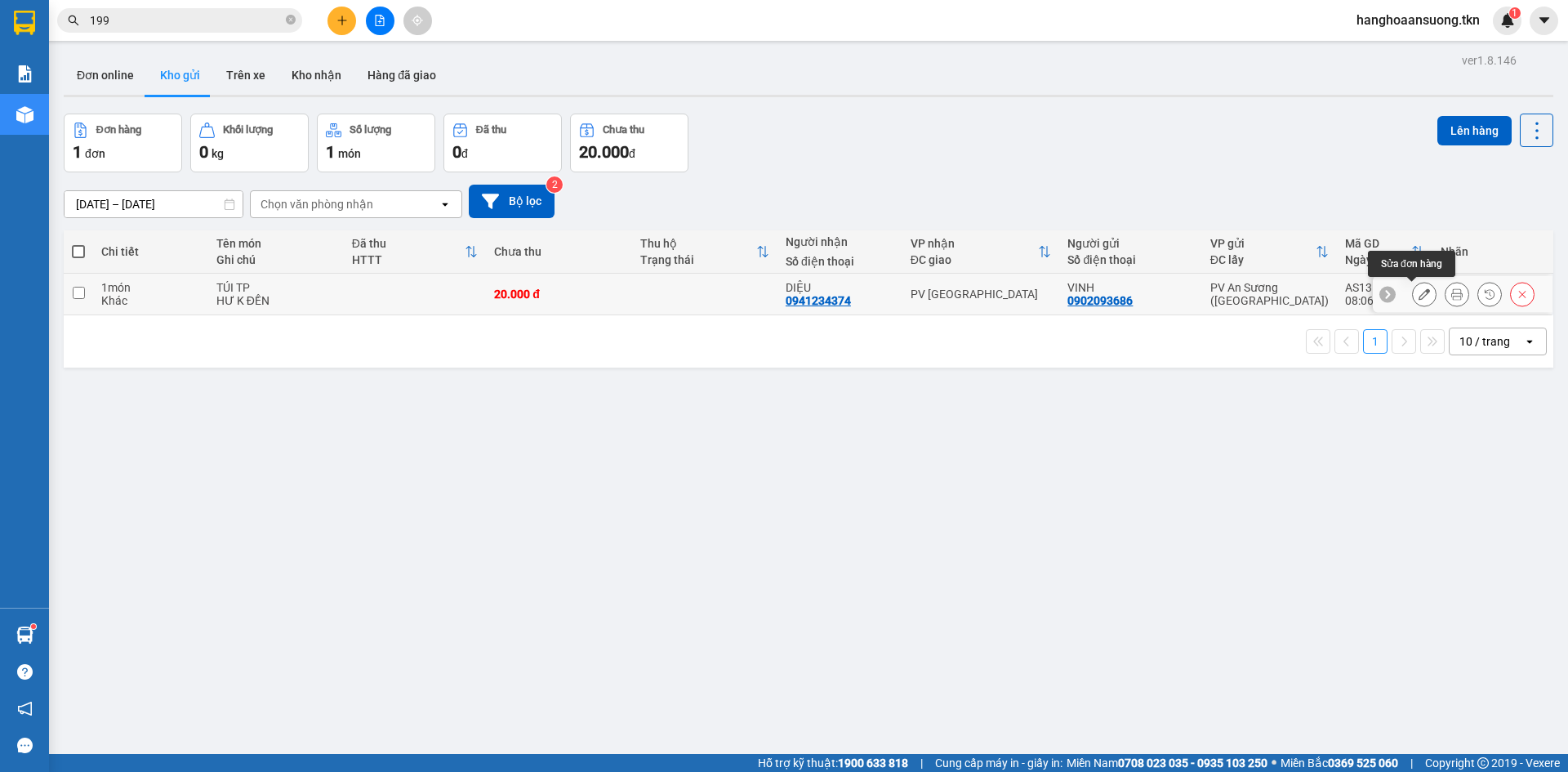
click at [1418, 293] on icon at bounding box center [1424, 294] width 11 height 11
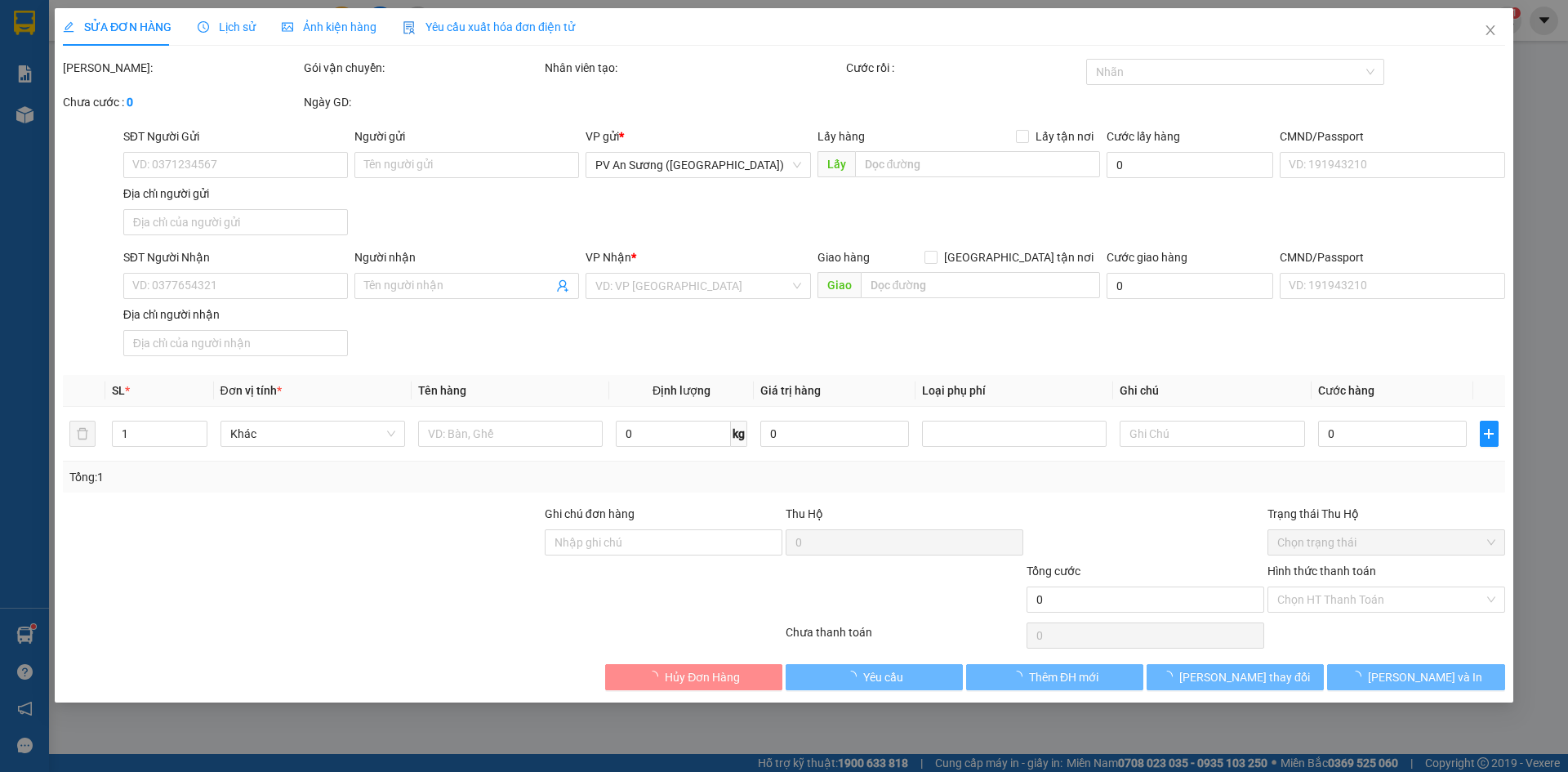
type input "0902093686"
type input "VINH"
type input "0941234374"
type input "DIỆU"
type input "20.000"
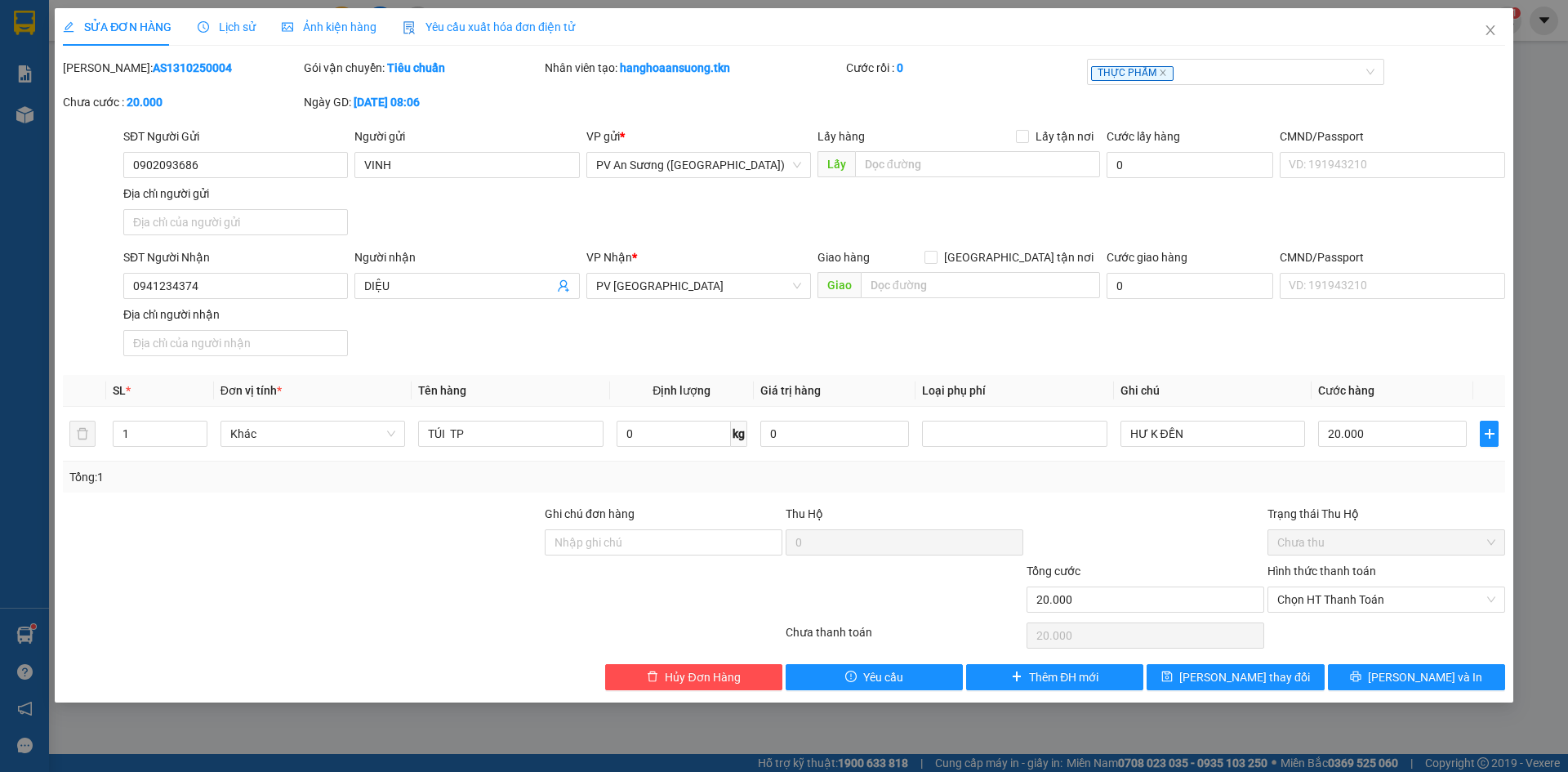
click at [1353, 571] on label "Hình thức thanh toán" at bounding box center [1322, 571] width 109 height 13
click at [1353, 588] on input "Hình thức thanh toán" at bounding box center [1380, 600] width 207 height 24
click at [1331, 633] on div "Tại văn phòng" at bounding box center [1386, 632] width 218 height 18
type input "0"
click at [1248, 677] on span "[PERSON_NAME] thay đổi" at bounding box center [1245, 677] width 131 height 18
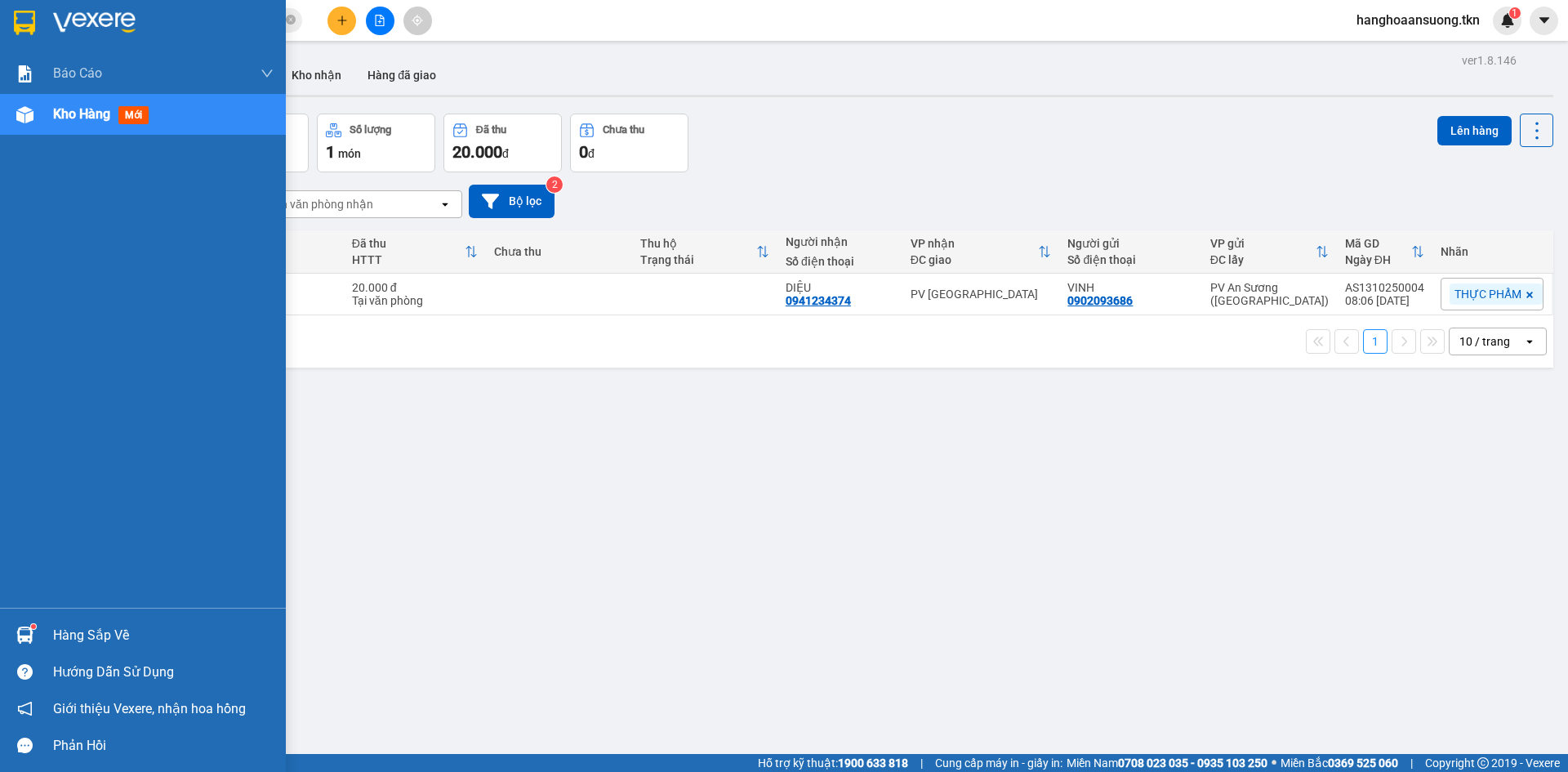
click at [28, 634] on img at bounding box center [24, 635] width 17 height 17
